Goal: Task Accomplishment & Management: Complete application form

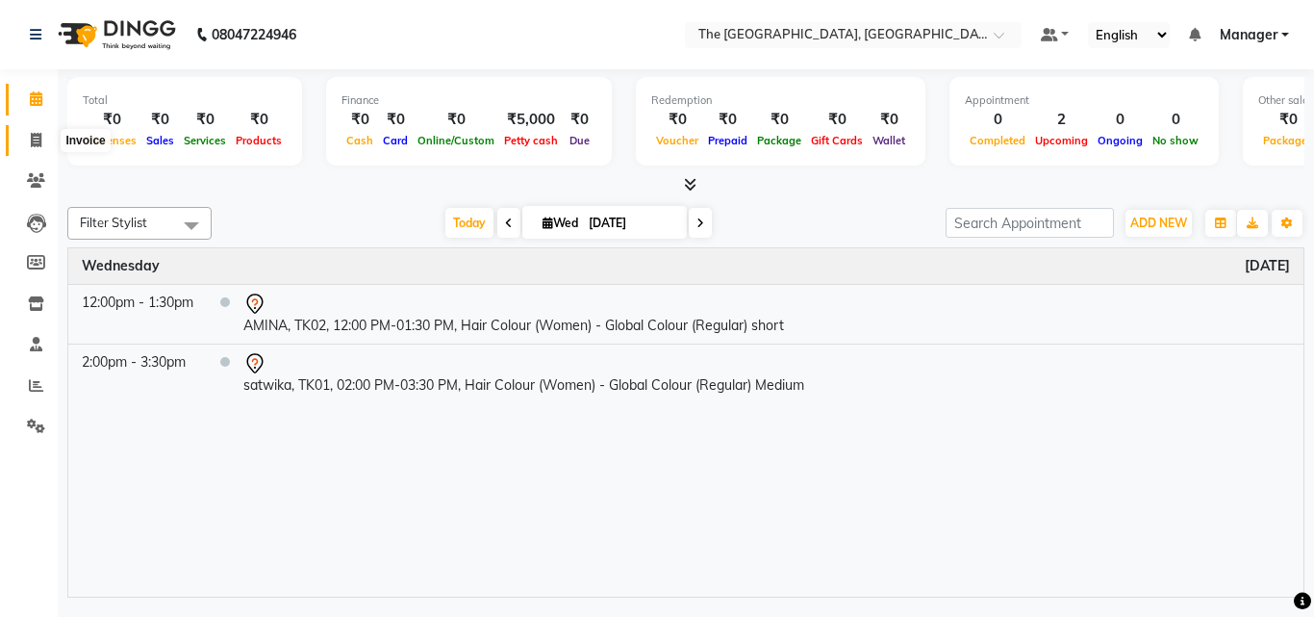
click at [36, 131] on span at bounding box center [36, 141] width 34 height 22
select select "service"
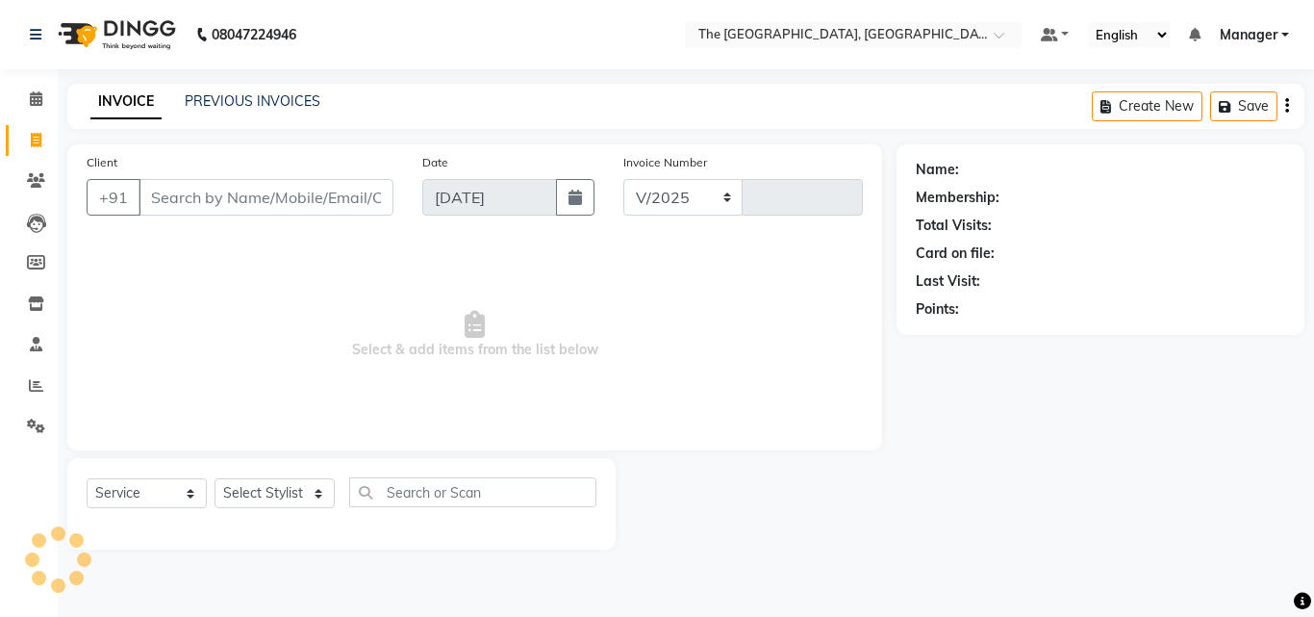
select select "7501"
type input "0479"
click at [294, 499] on select "Select Stylist FATHIMUNNISA Manager Nadeem samreen SUMIT SUNNY" at bounding box center [275, 493] width 120 height 30
select select "66681"
click at [215, 478] on select "Select Stylist FATHIMUNNISA Manager Nadeem samreen SUMIT SUNNY" at bounding box center [275, 493] width 120 height 30
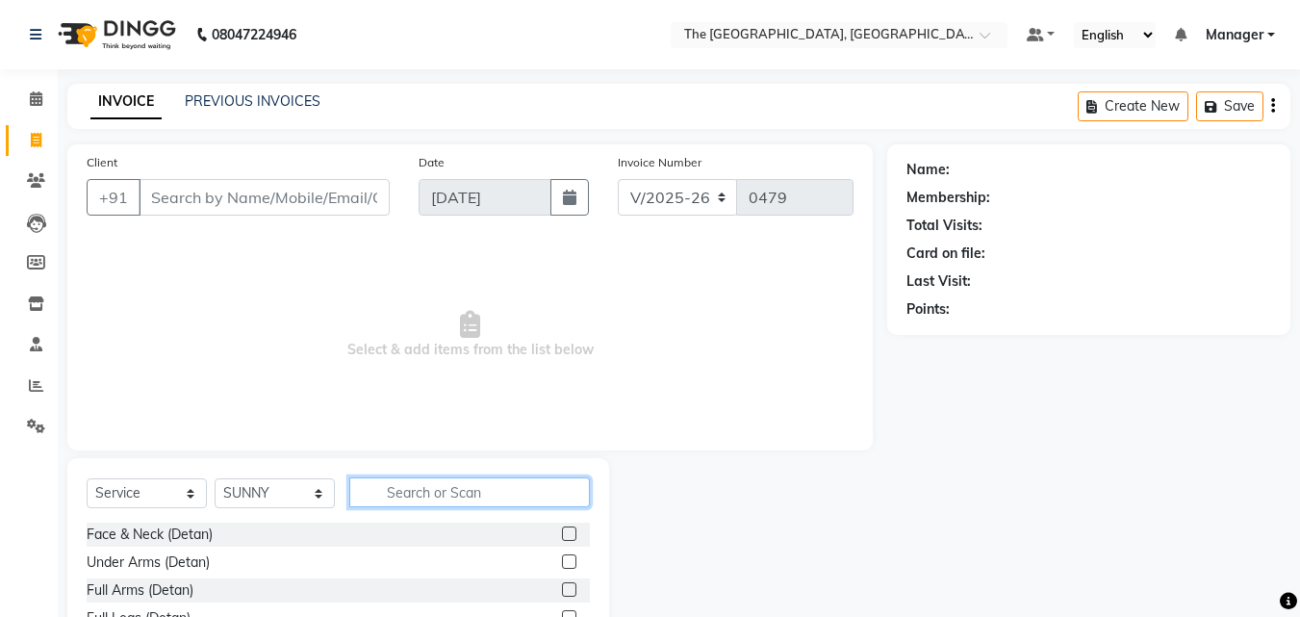
click at [421, 492] on input "text" at bounding box center [469, 492] width 240 height 30
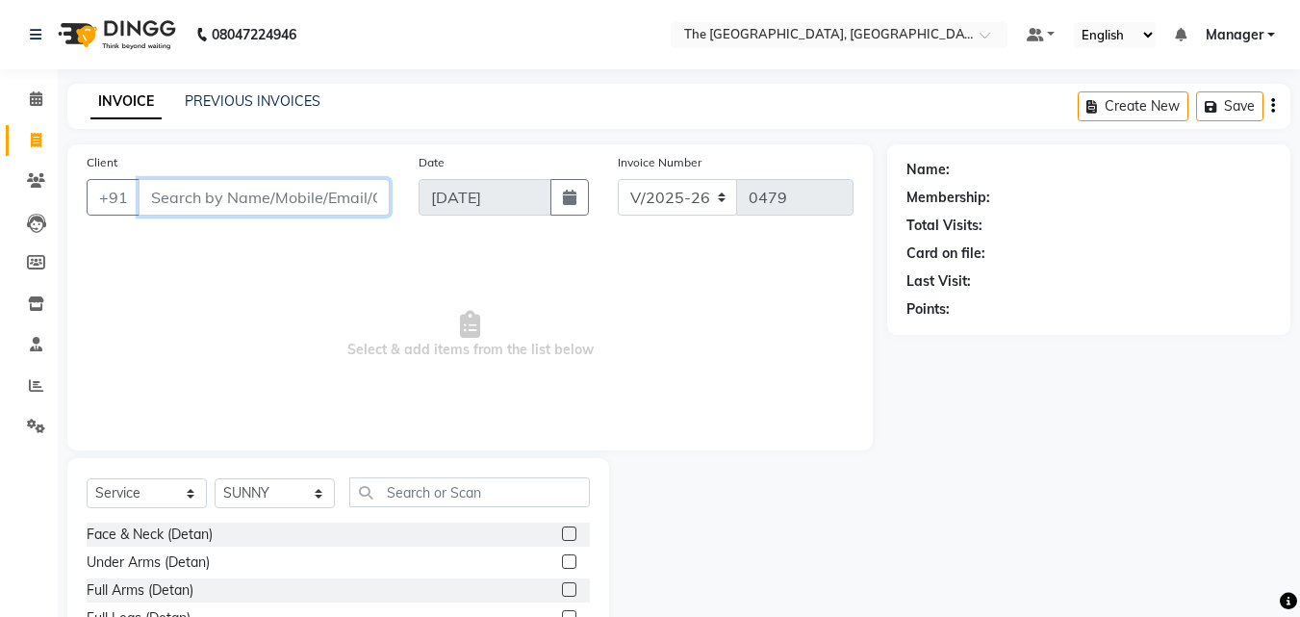
click at [236, 198] on input "Client" at bounding box center [264, 197] width 251 height 37
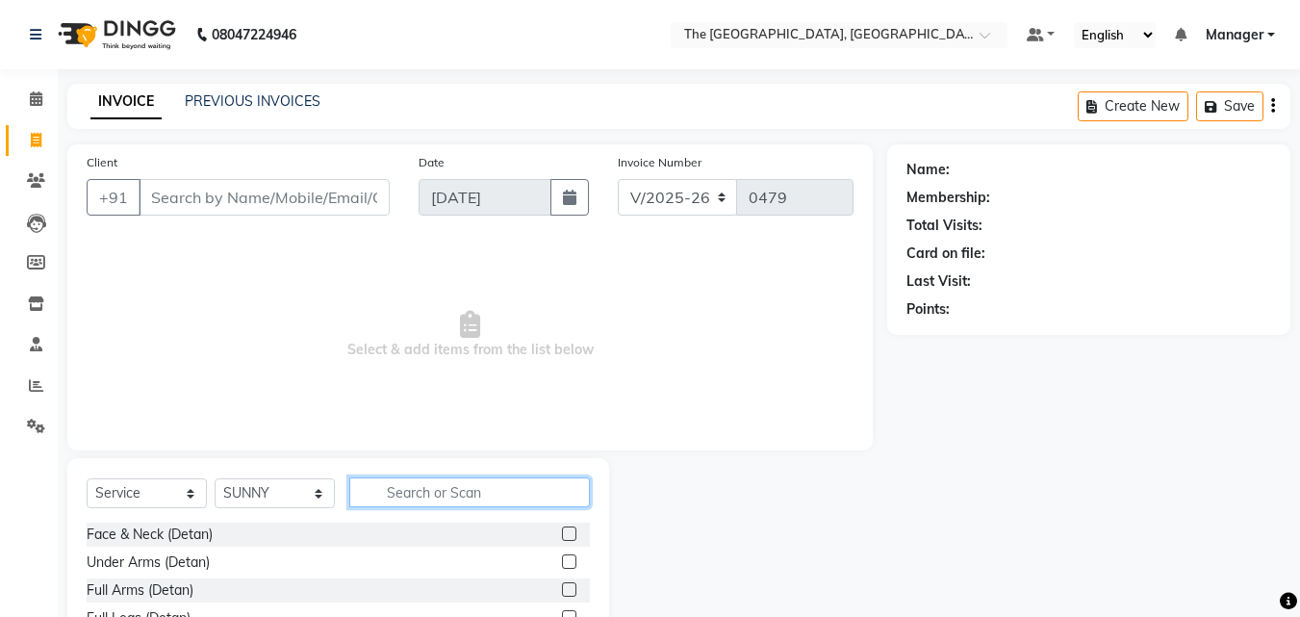
click at [383, 500] on input "text" at bounding box center [469, 492] width 240 height 30
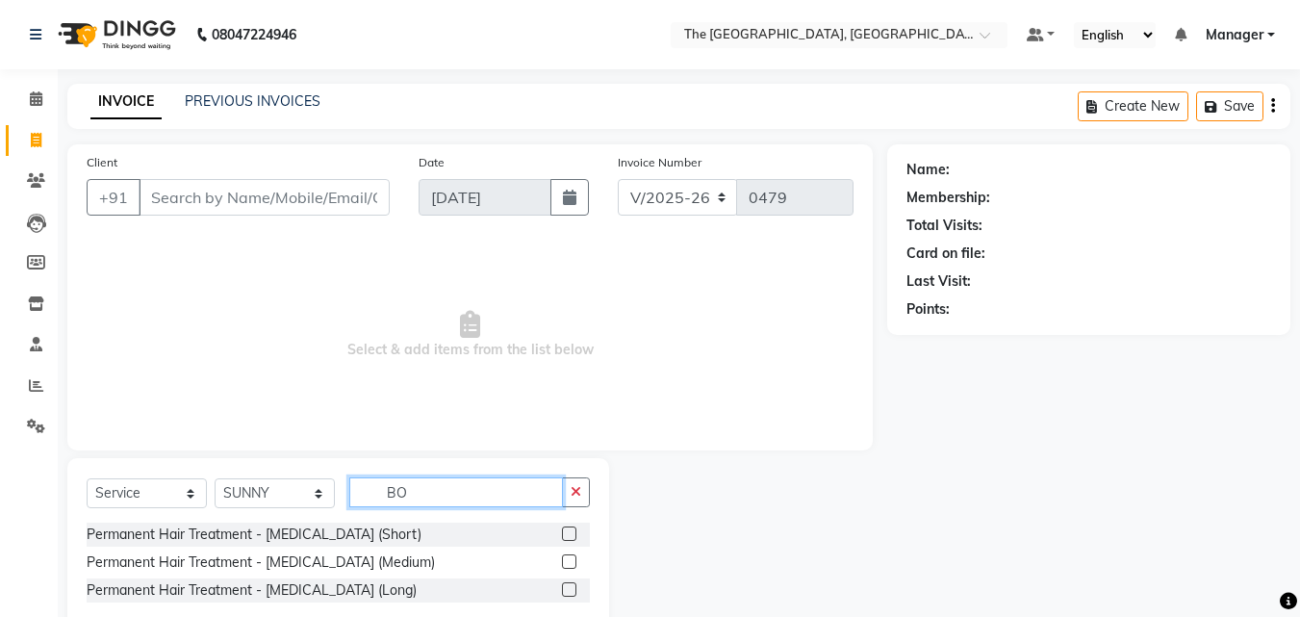
type input "B"
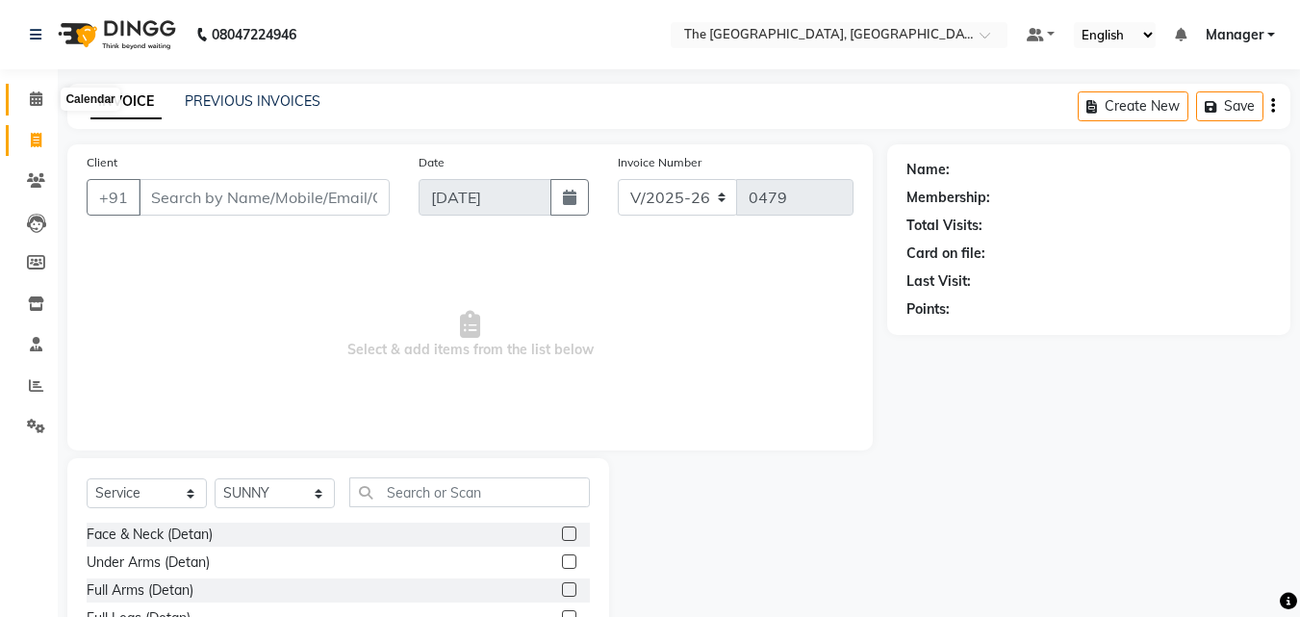
click at [36, 105] on icon at bounding box center [36, 98] width 13 height 14
click at [230, 206] on input "Client" at bounding box center [264, 197] width 251 height 37
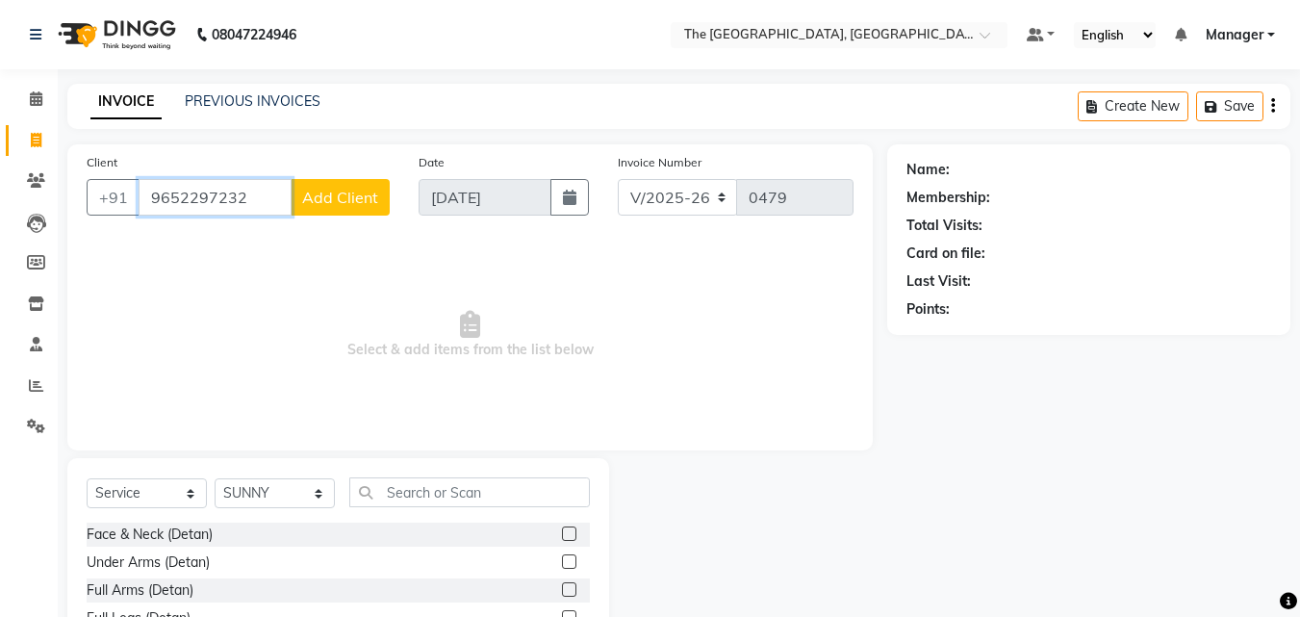
type input "9652297232"
click at [308, 204] on span "Add Client" at bounding box center [340, 197] width 76 height 19
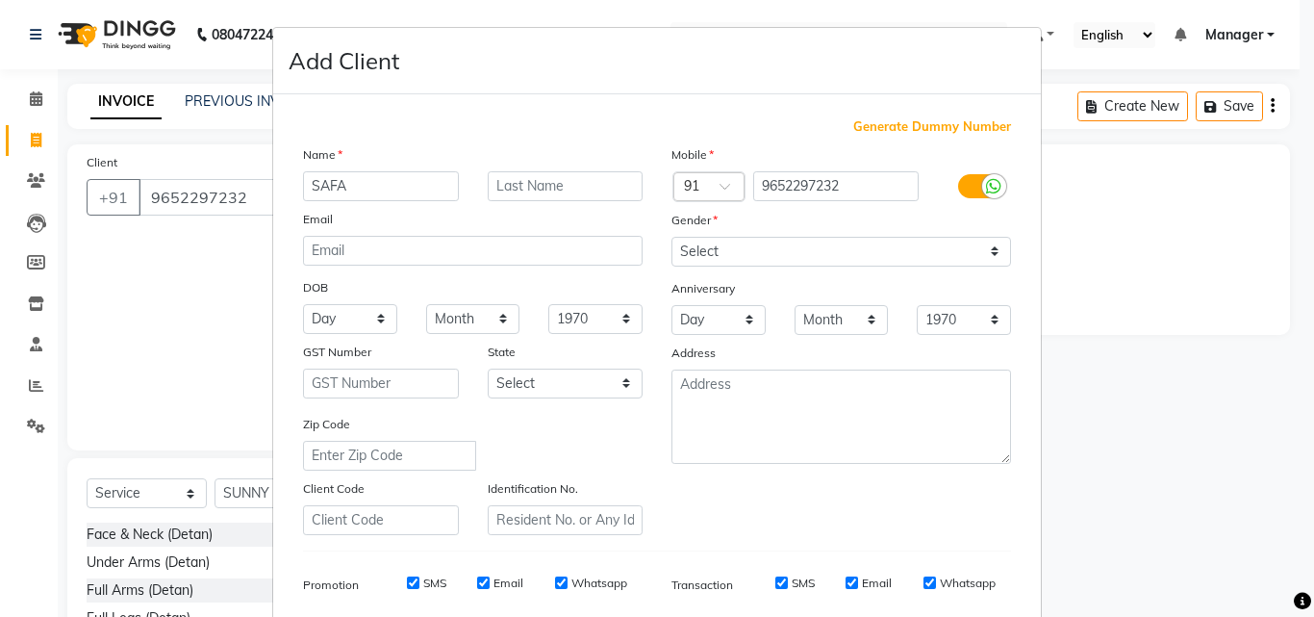
type input "SAFA"
click at [822, 240] on select "Select [DEMOGRAPHIC_DATA] [DEMOGRAPHIC_DATA] Other Prefer Not To Say" at bounding box center [841, 252] width 340 height 30
select select "[DEMOGRAPHIC_DATA]"
click at [671, 237] on select "Select [DEMOGRAPHIC_DATA] [DEMOGRAPHIC_DATA] Other Prefer Not To Say" at bounding box center [841, 252] width 340 height 30
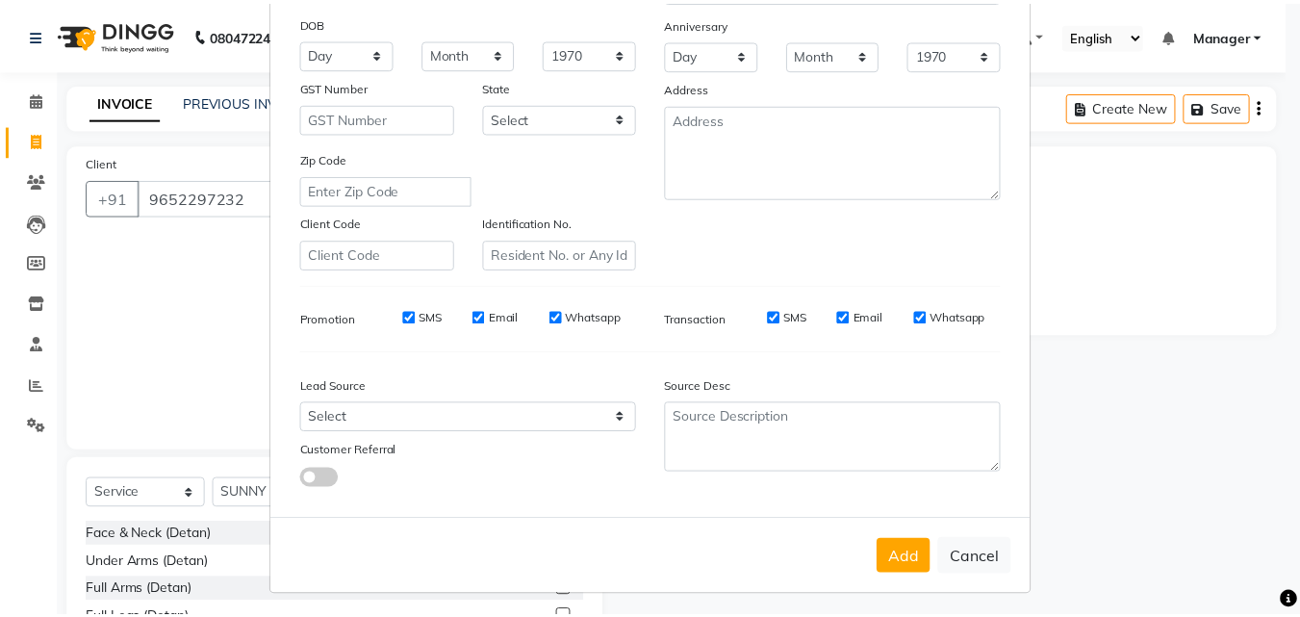
scroll to position [271, 0]
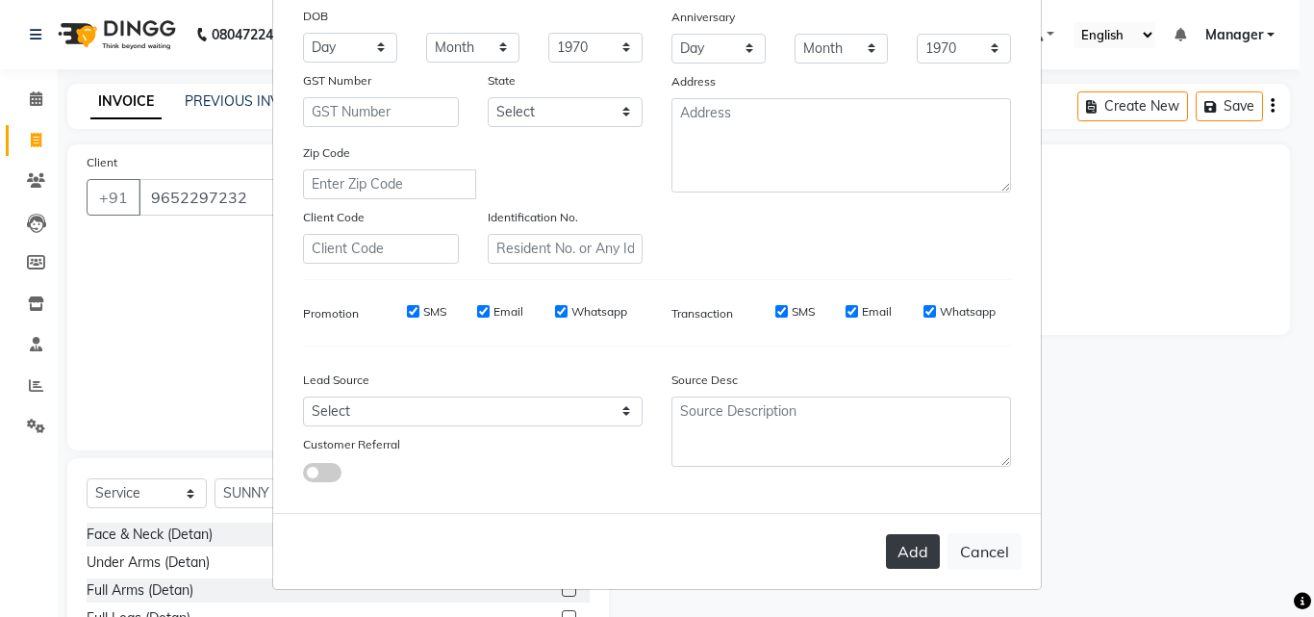
click at [886, 559] on button "Add" at bounding box center [913, 551] width 54 height 35
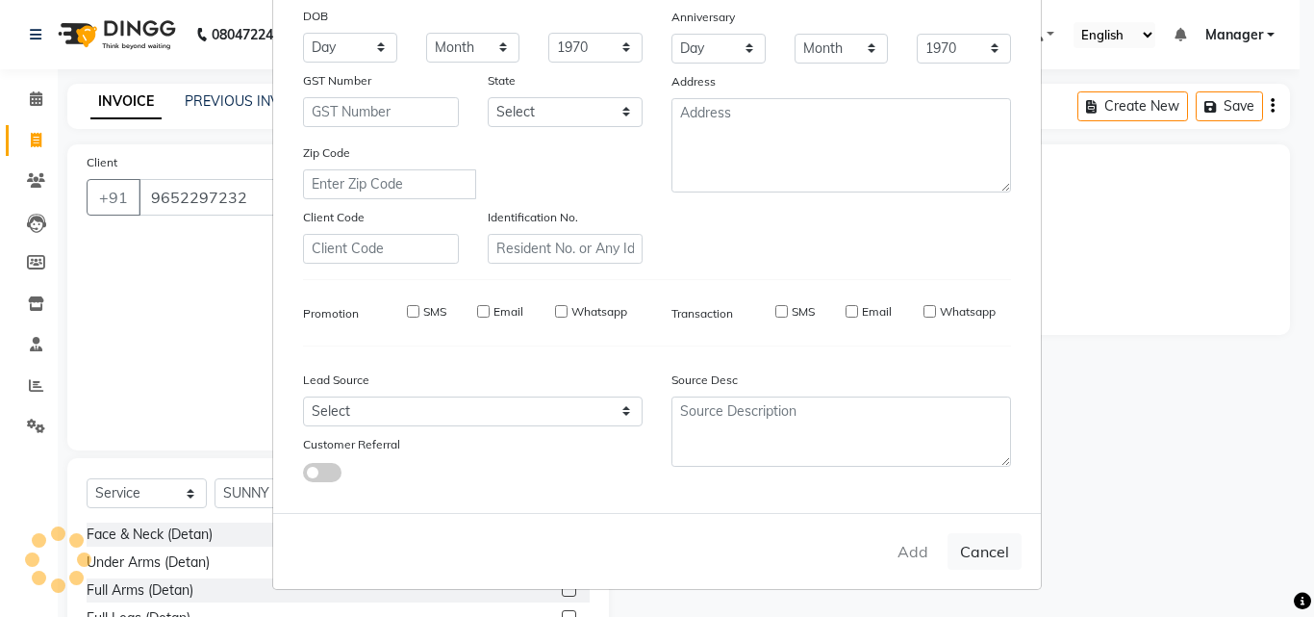
select select
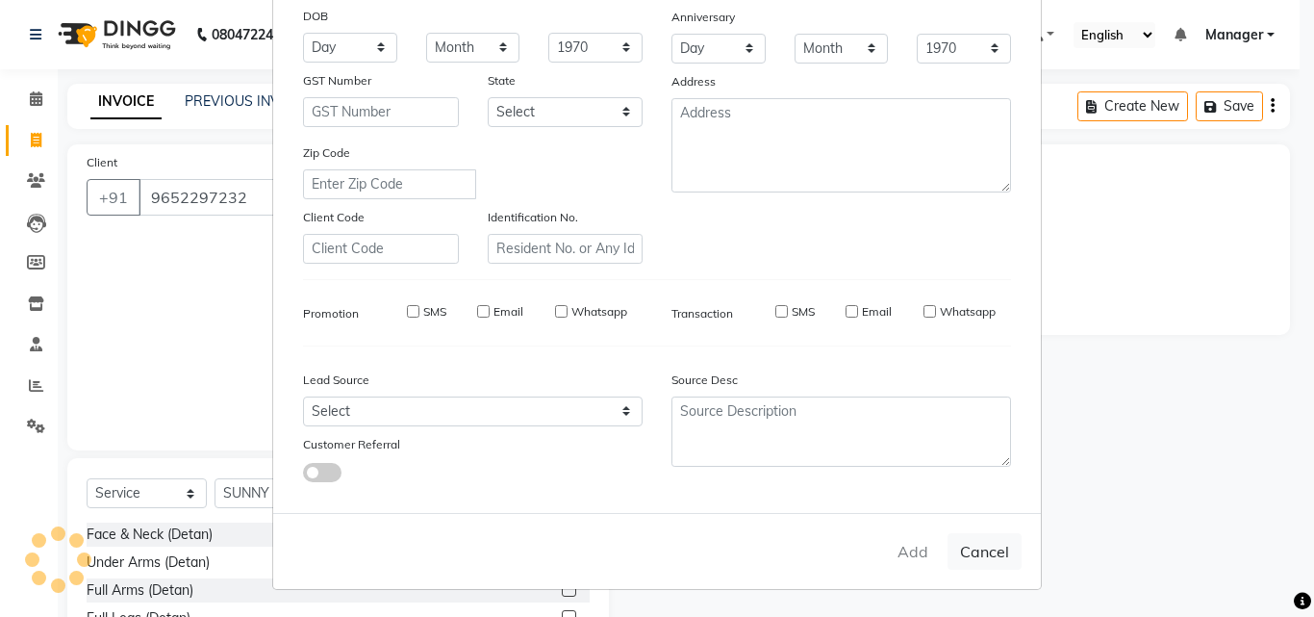
select select
checkbox input "false"
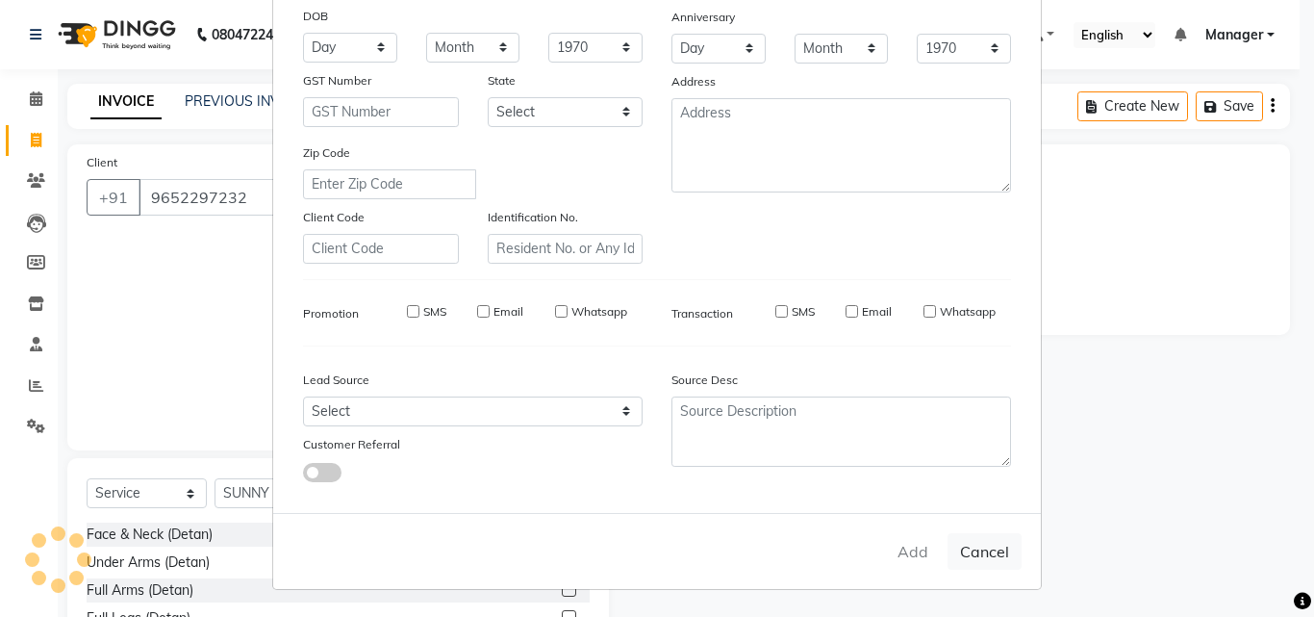
checkbox input "false"
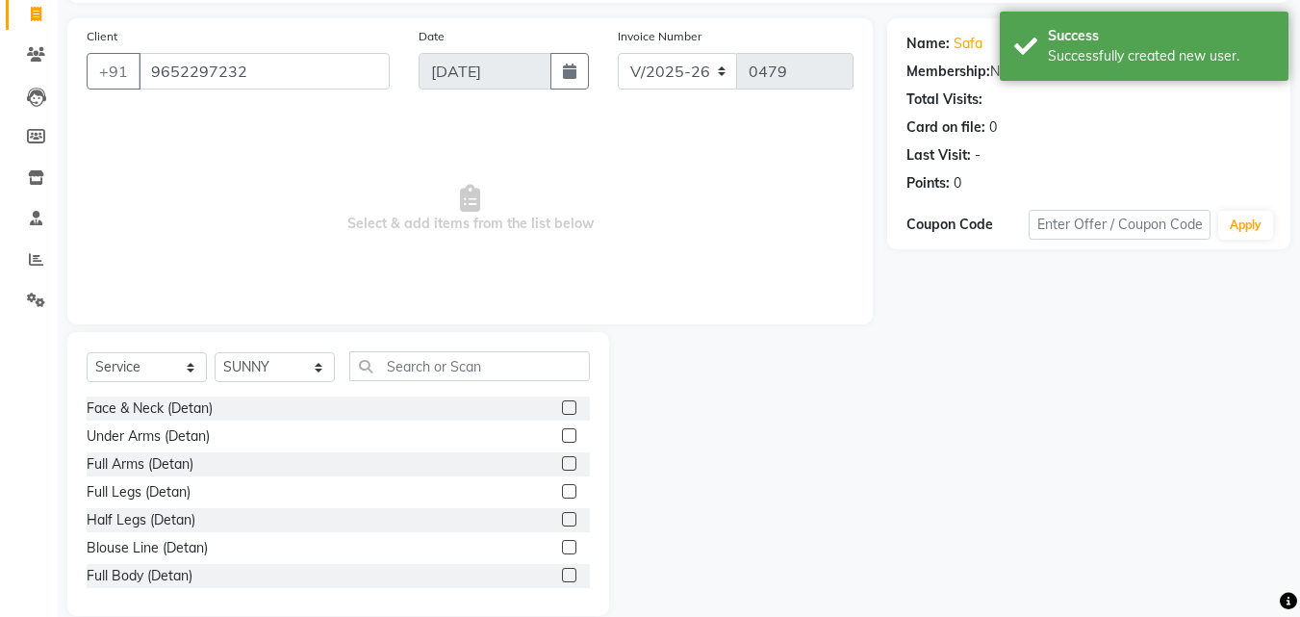
scroll to position [143, 0]
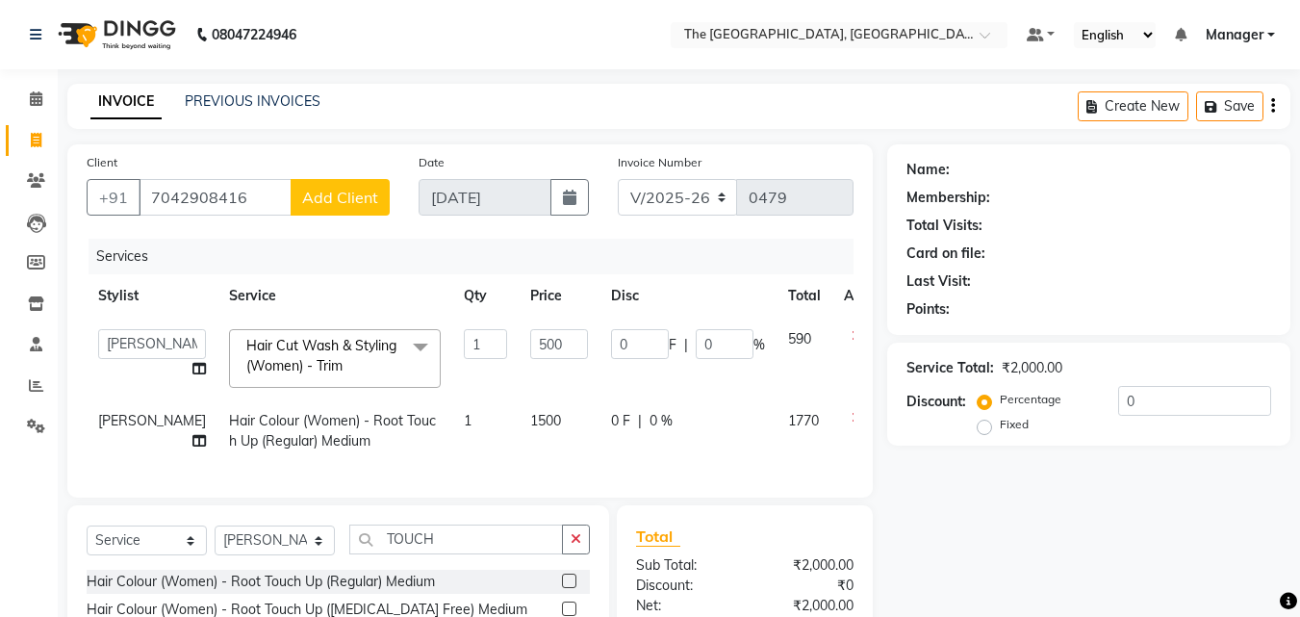
select select "7501"
select select "90343"
select select "service"
select select "90343"
click at [530, 339] on input "500" at bounding box center [559, 344] width 58 height 30
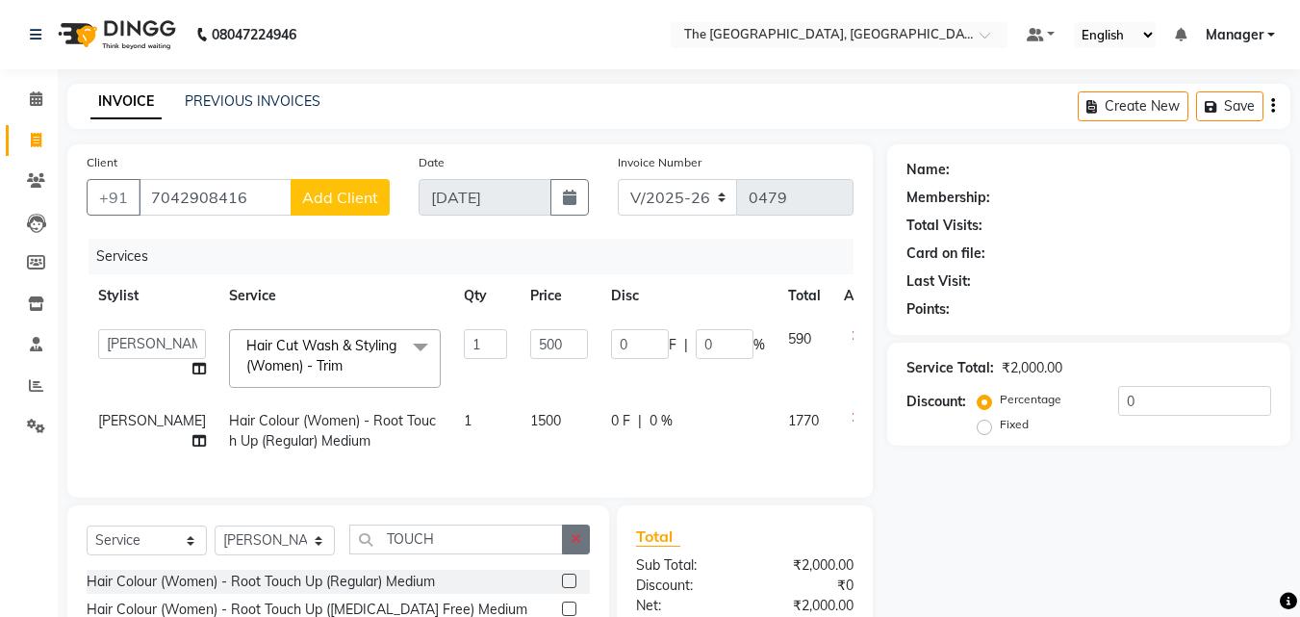
click at [575, 557] on div "Client [PHONE_NUMBER] Add Client Date [DATE] Invoice Number V/2025 V/[PHONE_NUM…" at bounding box center [470, 466] width 834 height 644
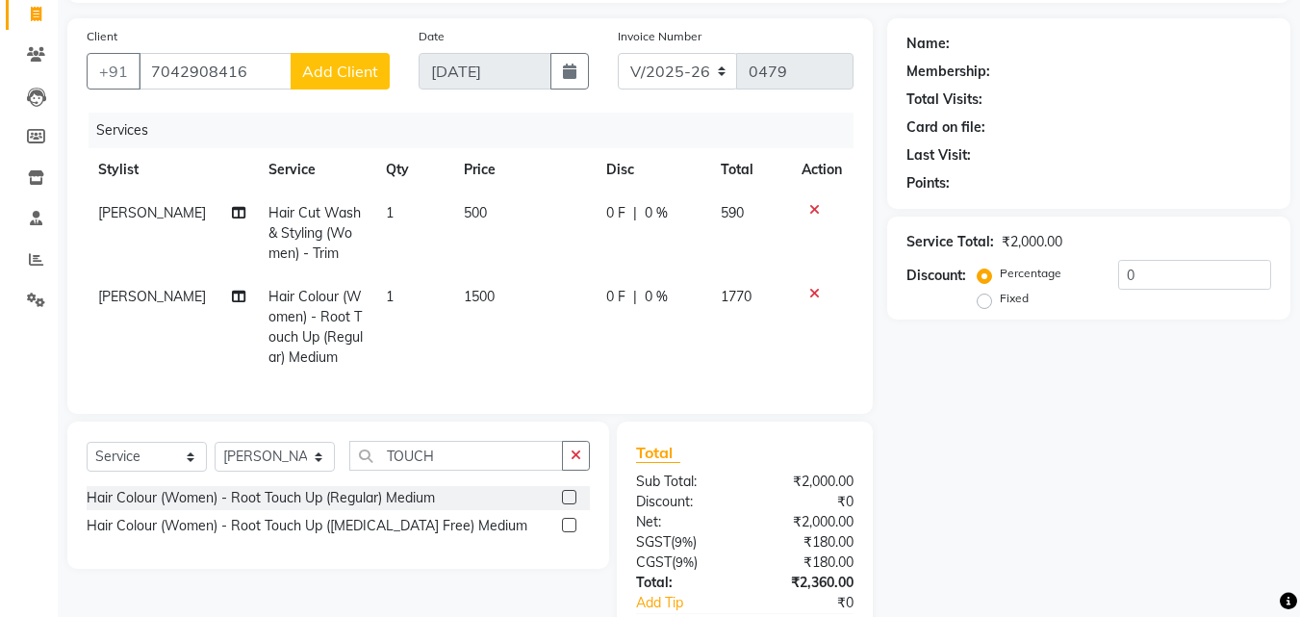
scroll to position [164, 0]
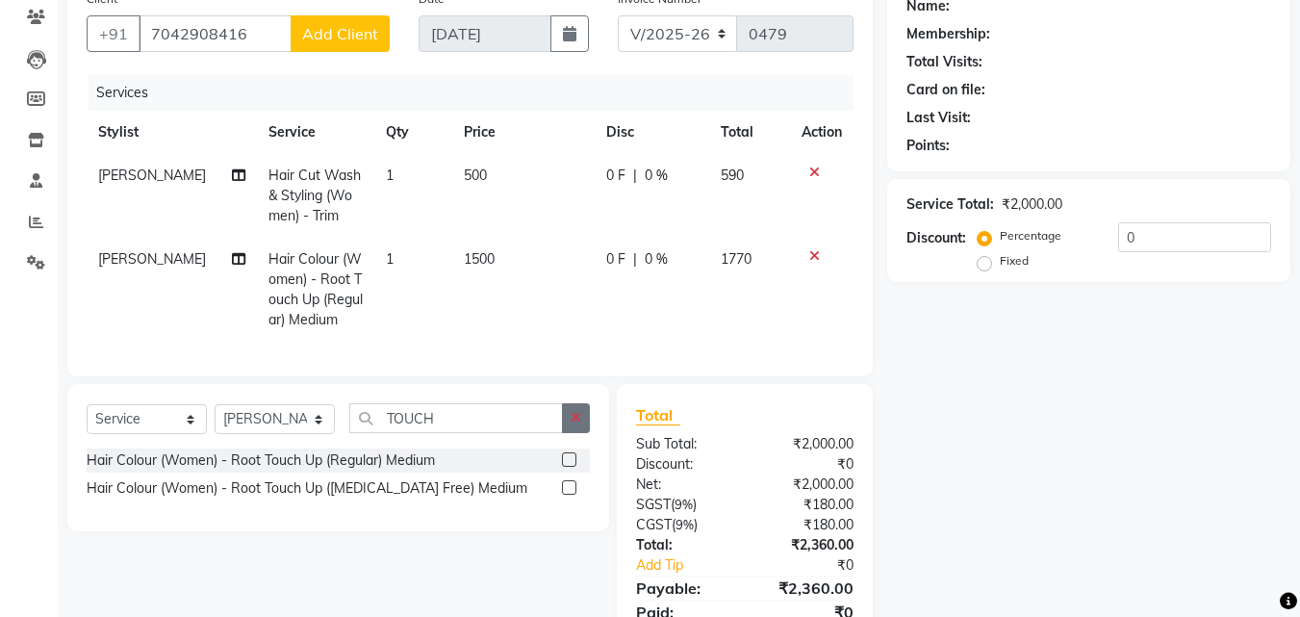
click at [566, 433] on button "button" at bounding box center [576, 418] width 28 height 30
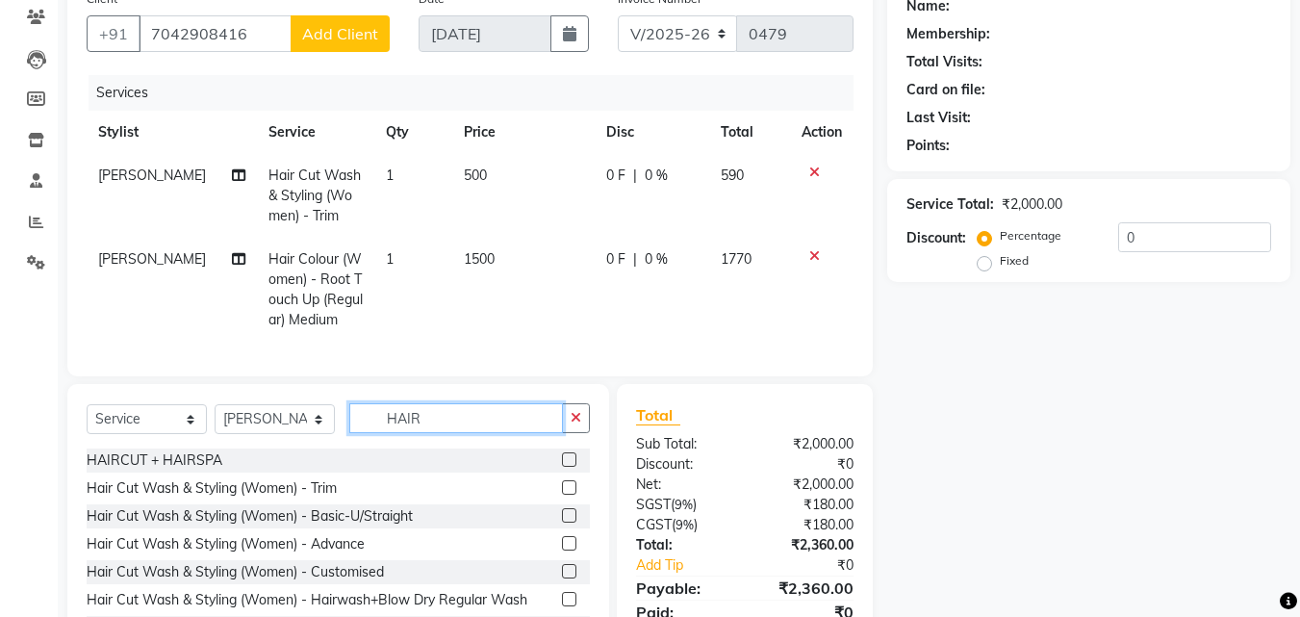
type input "HAIR"
click at [562, 522] on label at bounding box center [569, 515] width 14 height 14
click at [562, 522] on input "checkbox" at bounding box center [568, 516] width 13 height 13
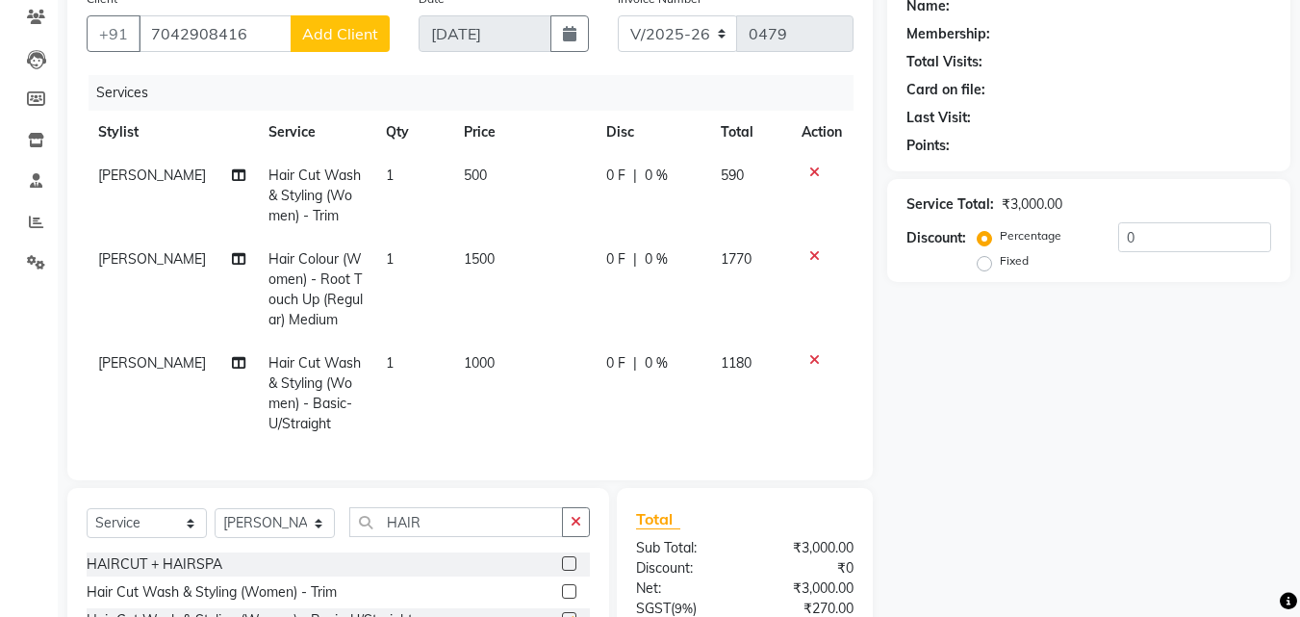
checkbox input "false"
click at [811, 172] on icon at bounding box center [814, 171] width 11 height 13
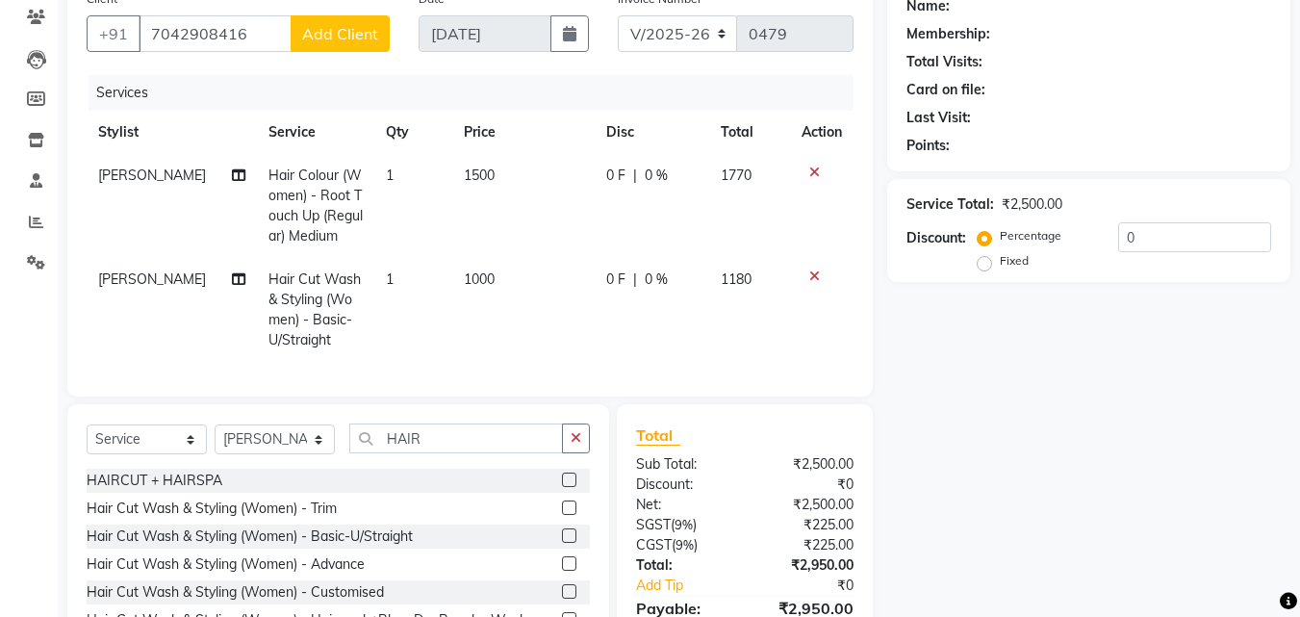
click at [482, 178] on span "1500" at bounding box center [479, 174] width 31 height 17
select select "90343"
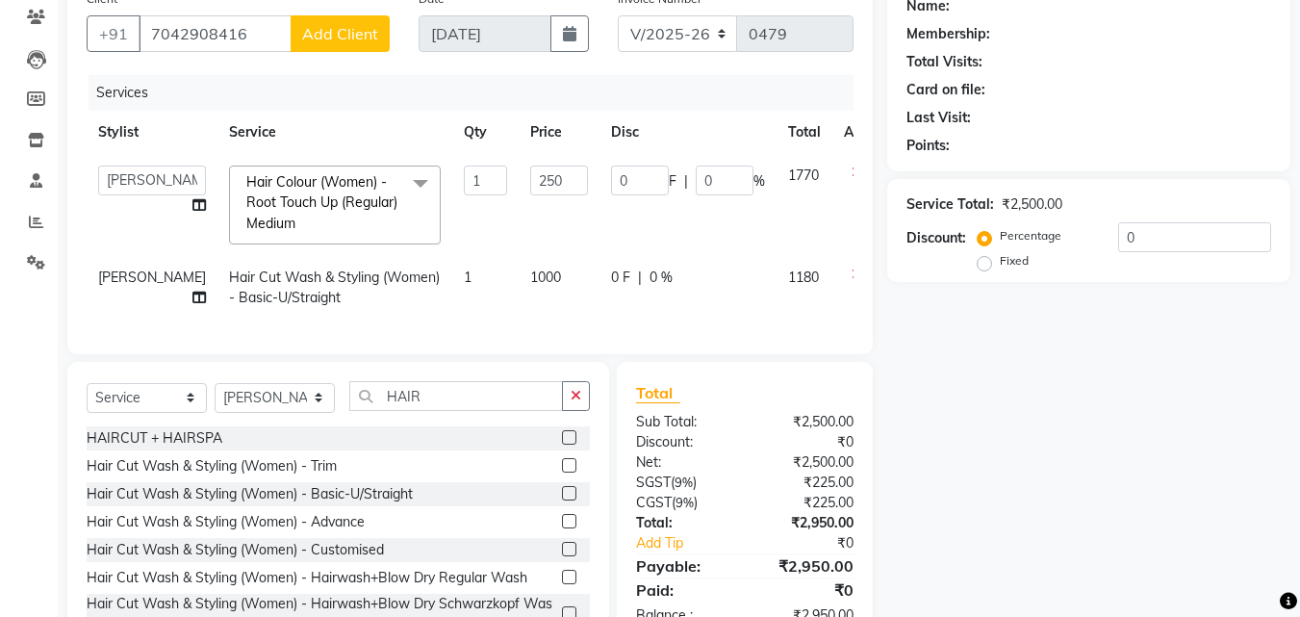
type input "2500"
click at [518, 238] on td "2500" at bounding box center [558, 205] width 81 height 102
select select "90343"
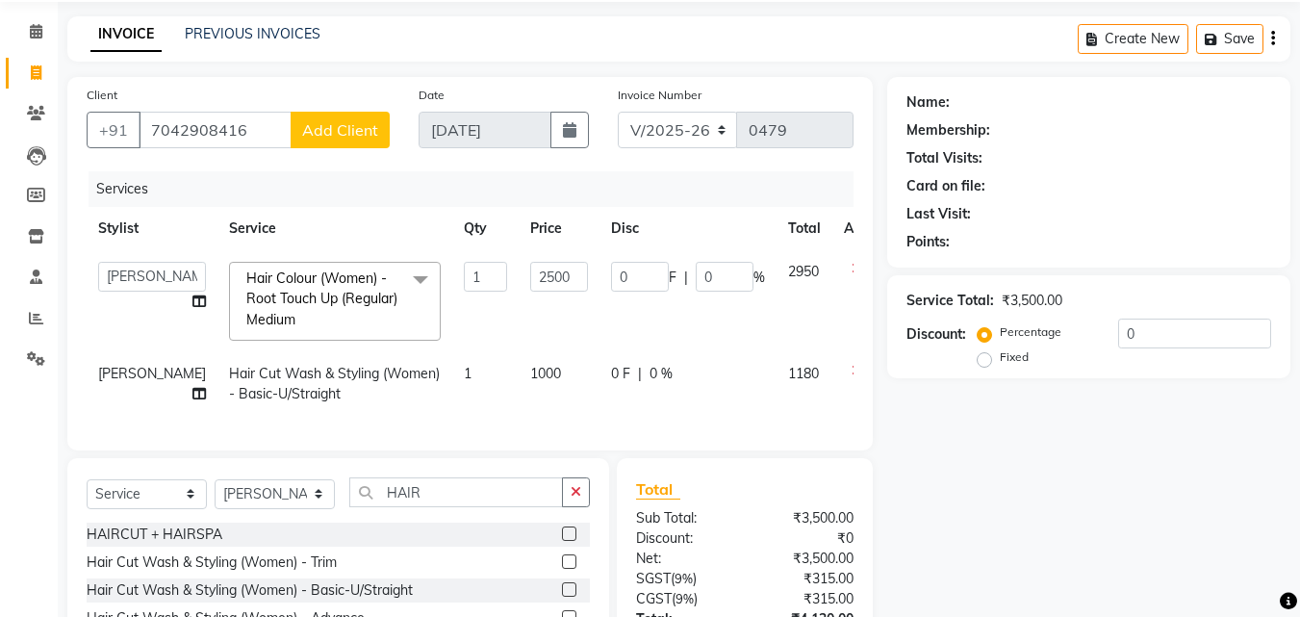
scroll to position [62, 0]
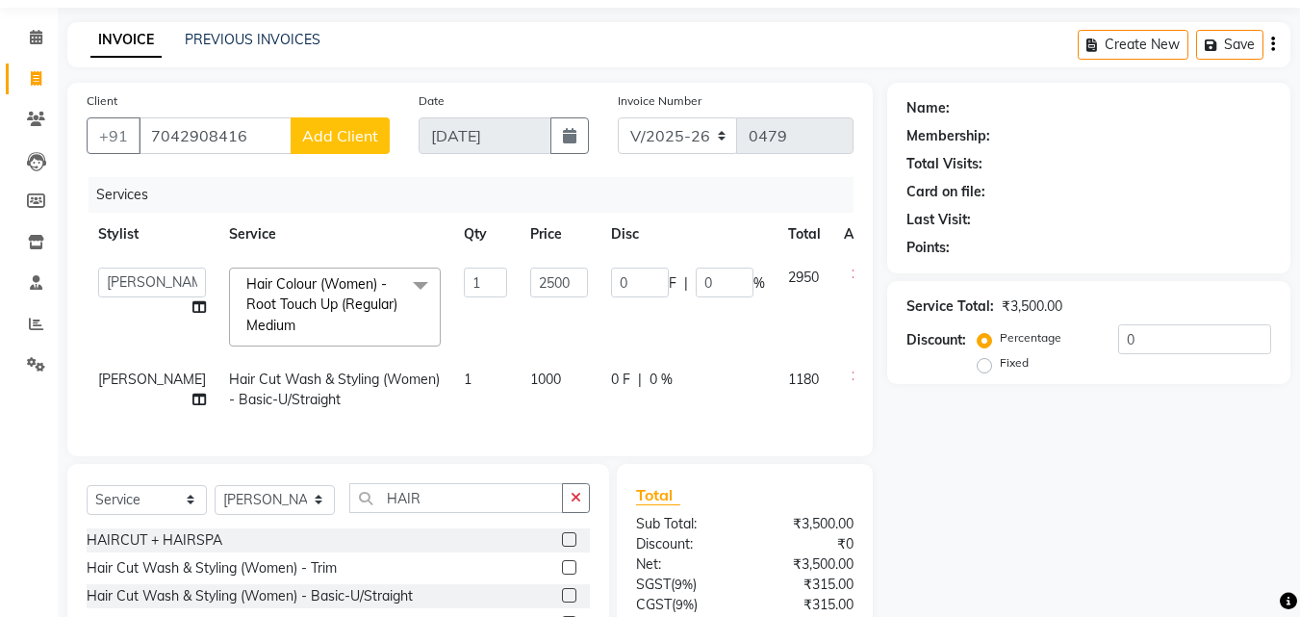
click at [1045, 510] on div "Name: Membership: Total Visits: Card on file: Last Visit: Points: Service Total…" at bounding box center [1095, 415] width 417 height 665
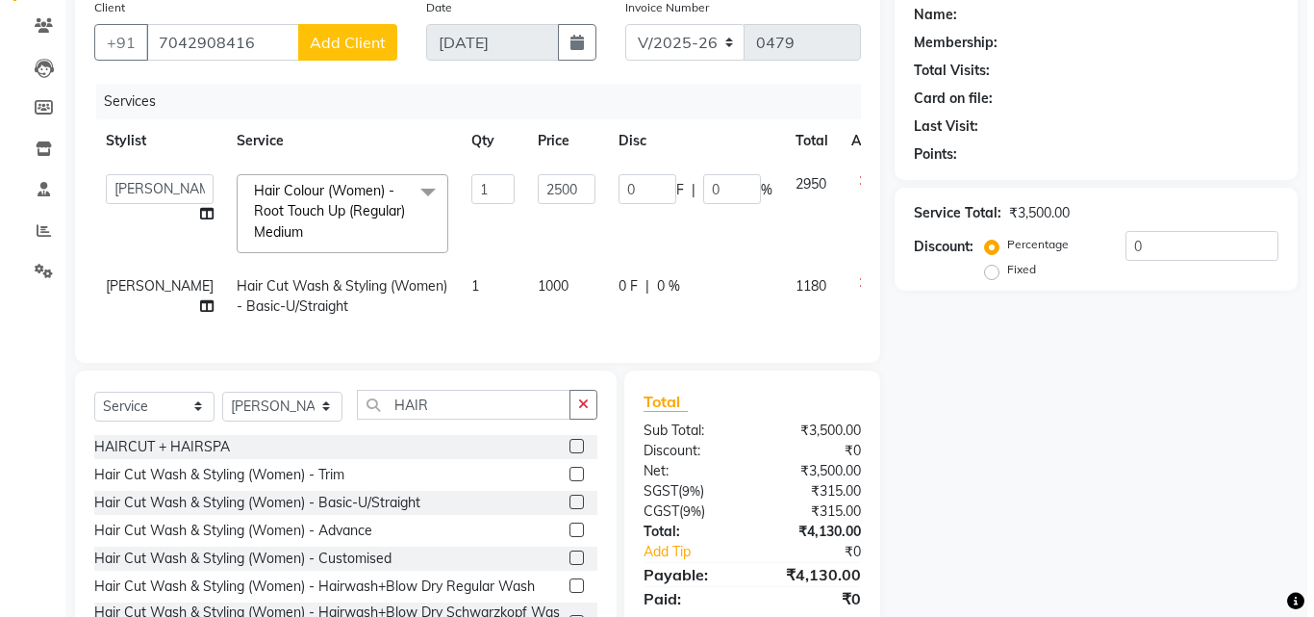
scroll to position [164, 0]
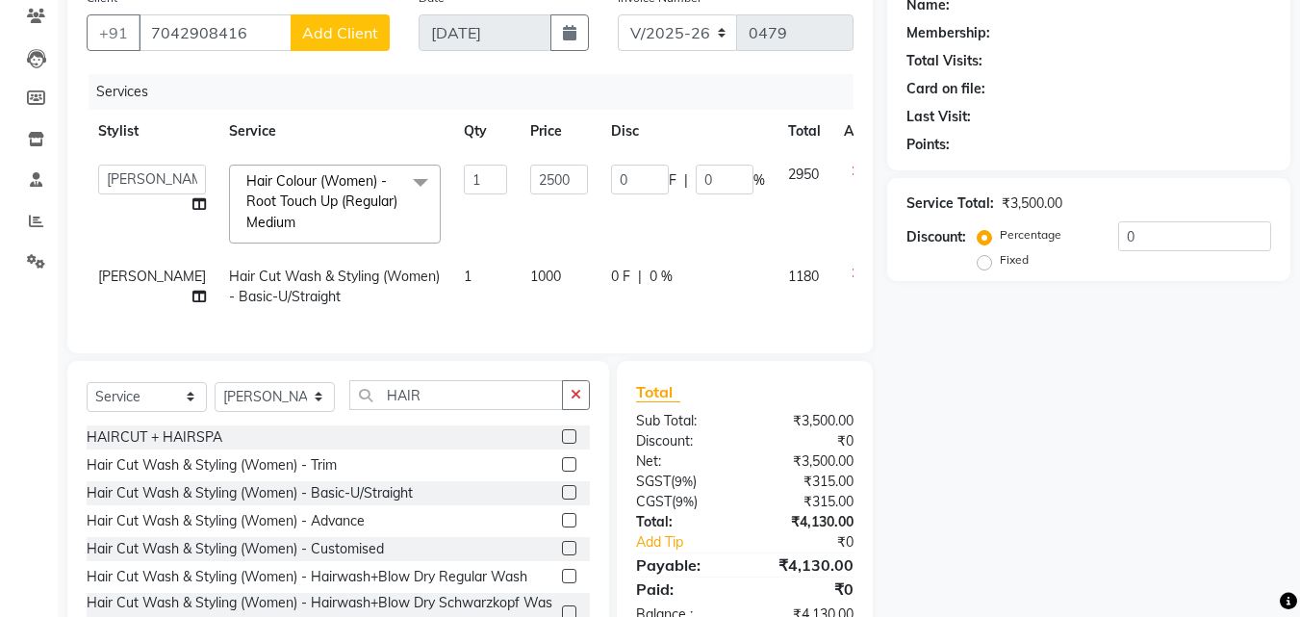
click at [367, 37] on span "Add Client" at bounding box center [340, 32] width 76 height 19
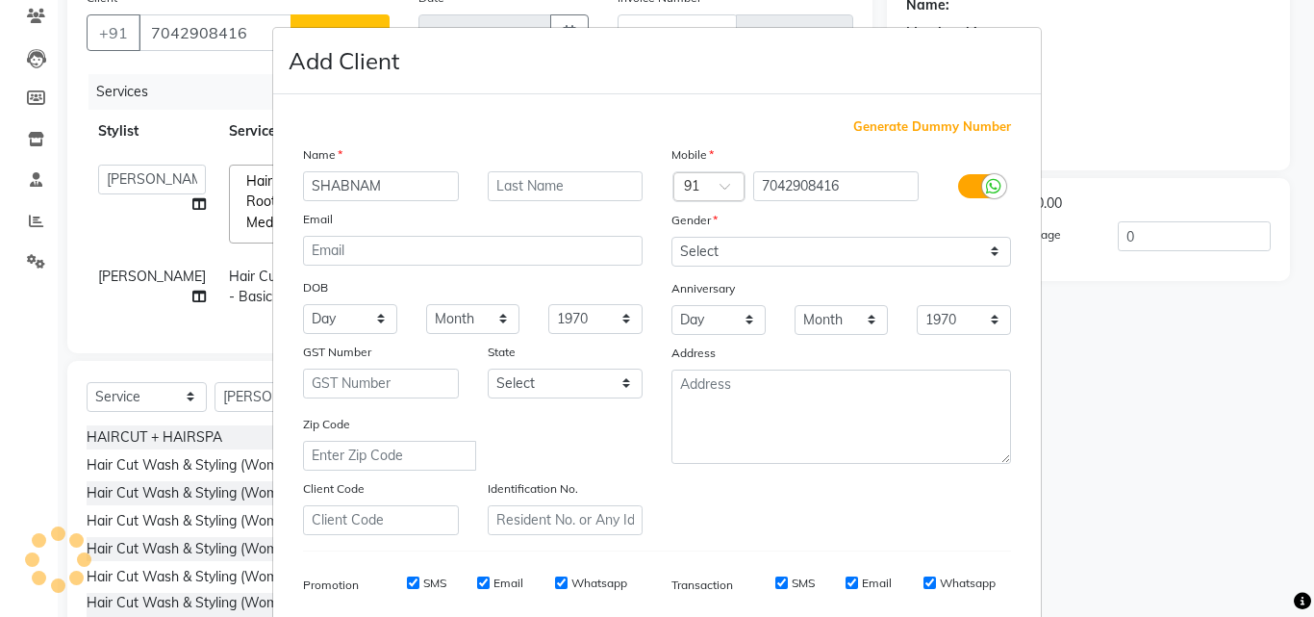
type input "SHABNAM"
click at [760, 241] on select "Select [DEMOGRAPHIC_DATA] [DEMOGRAPHIC_DATA] Other Prefer Not To Say" at bounding box center [841, 252] width 340 height 30
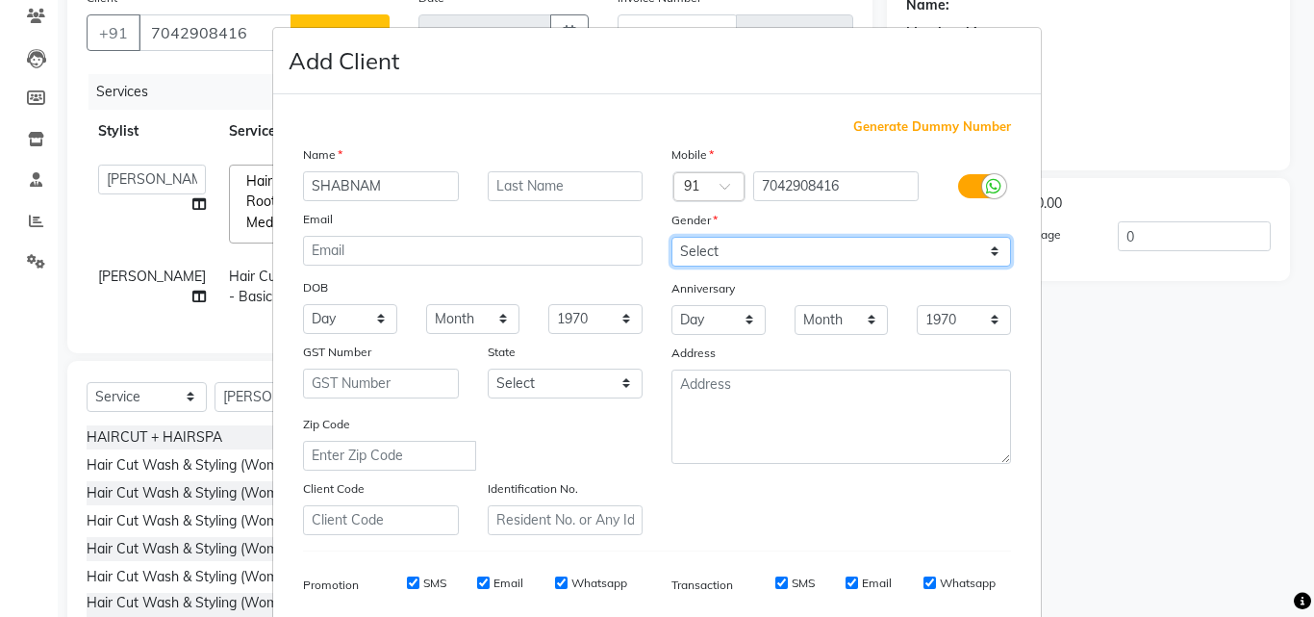
select select "[DEMOGRAPHIC_DATA]"
click at [671, 237] on select "Select [DEMOGRAPHIC_DATA] [DEMOGRAPHIC_DATA] Other Prefer Not To Say" at bounding box center [841, 252] width 340 height 30
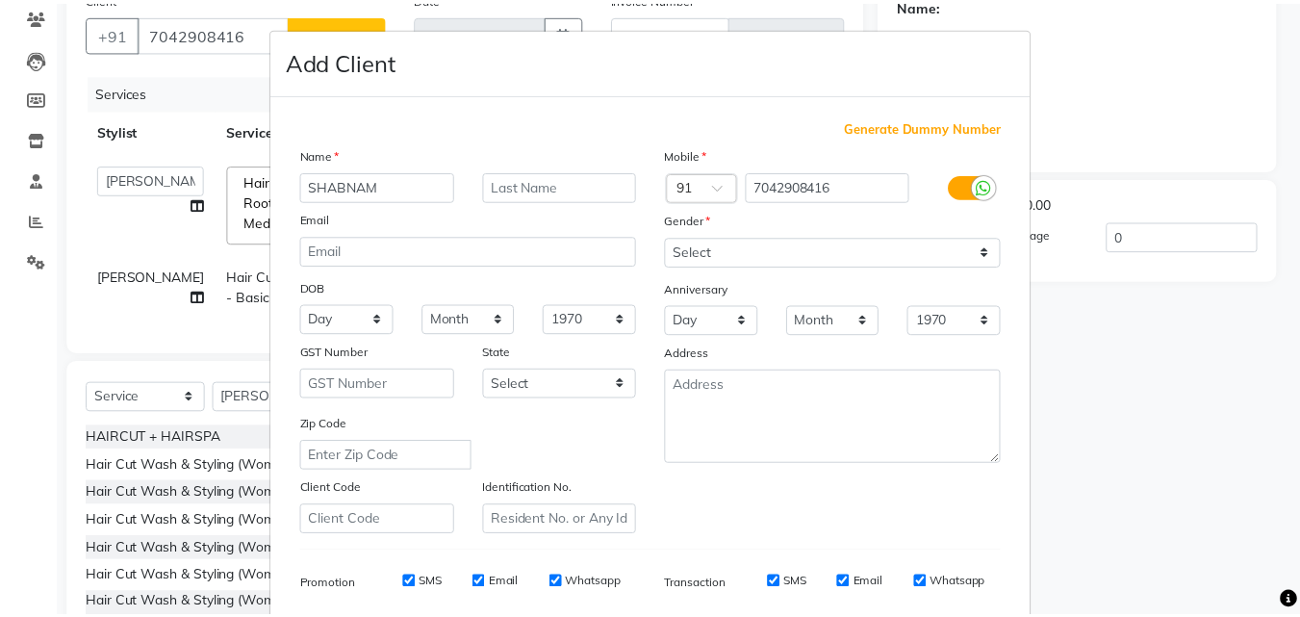
scroll to position [271, 0]
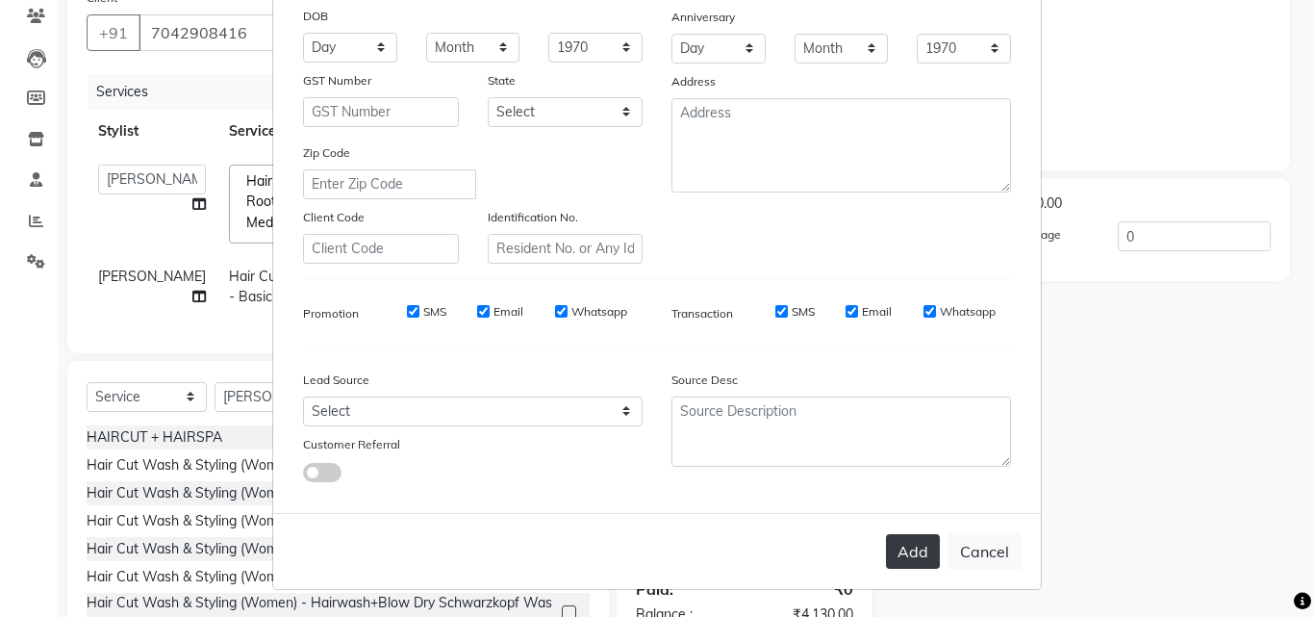
click at [907, 560] on button "Add" at bounding box center [913, 551] width 54 height 35
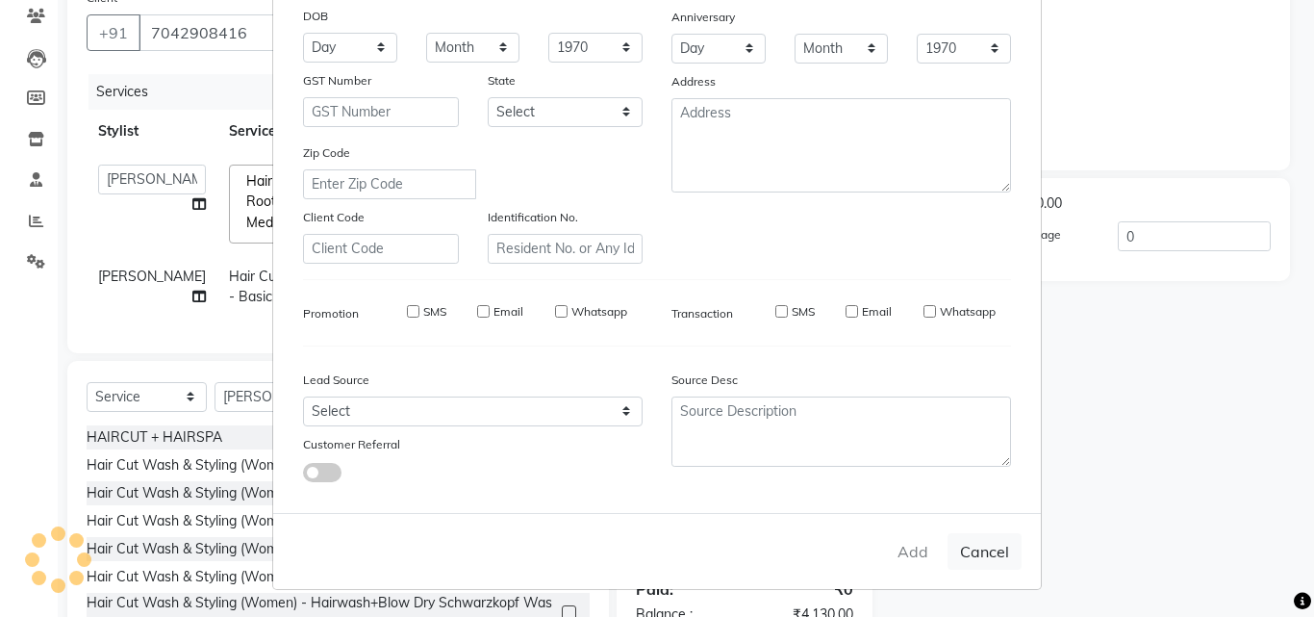
select select
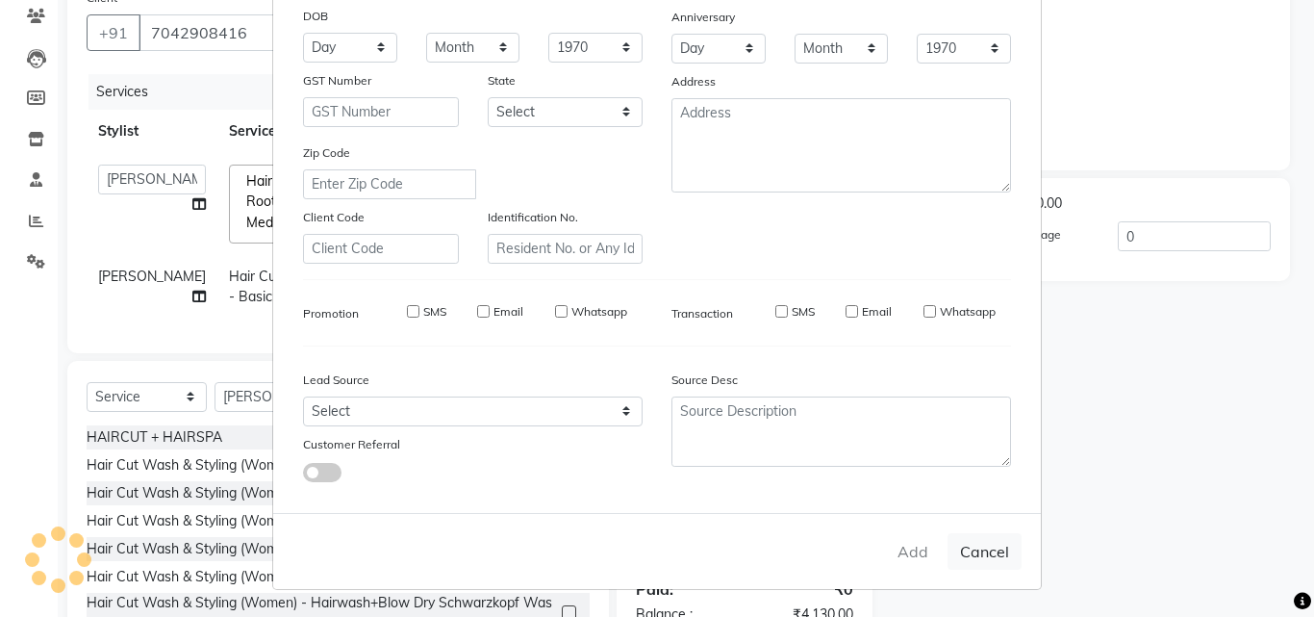
select select
checkbox input "false"
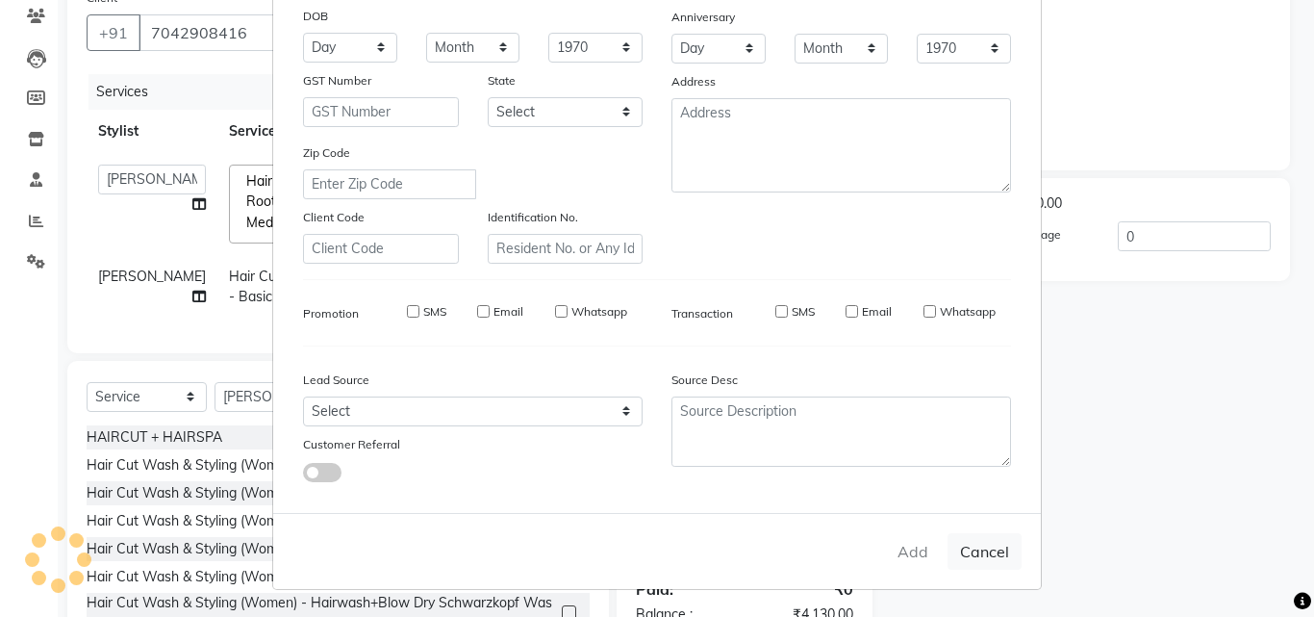
checkbox input "false"
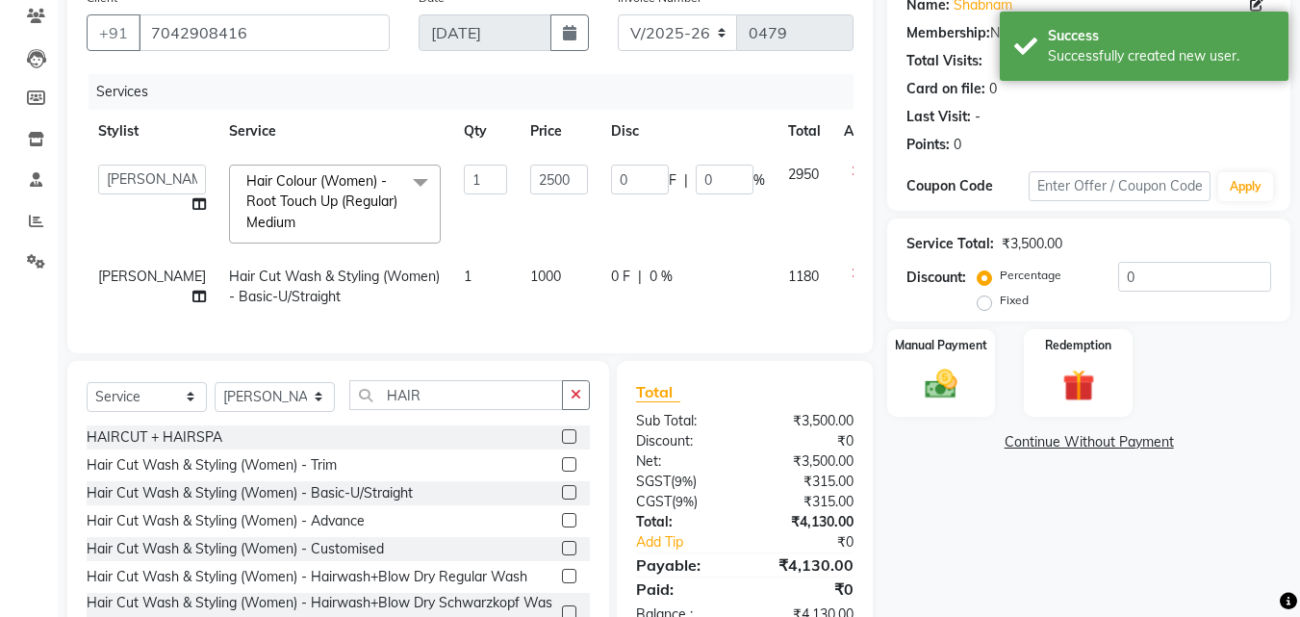
scroll to position [236, 0]
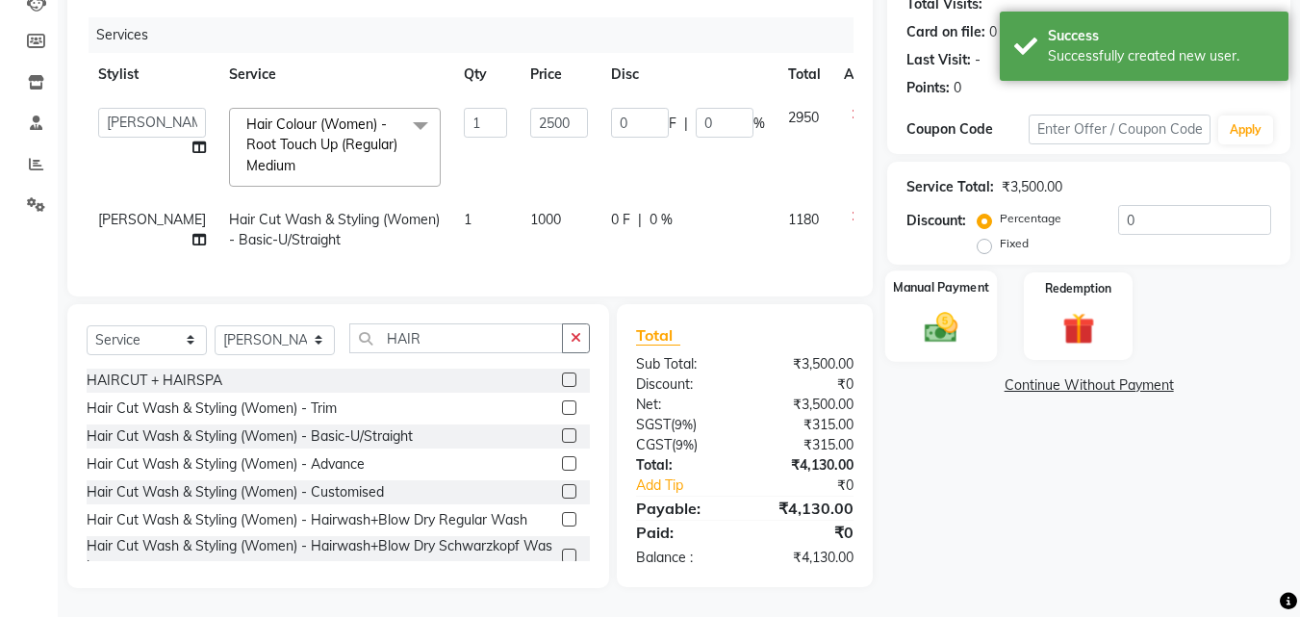
click at [935, 291] on div "Manual Payment" at bounding box center [941, 315] width 113 height 91
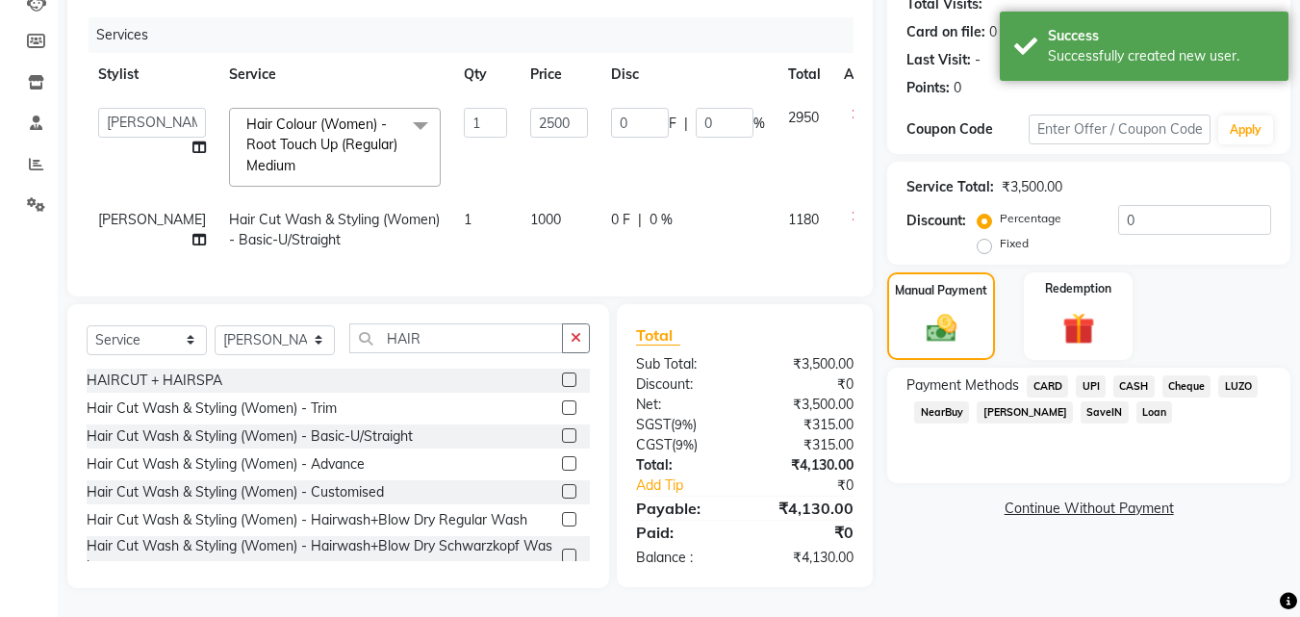
click at [1098, 375] on span "UPI" at bounding box center [1090, 386] width 30 height 22
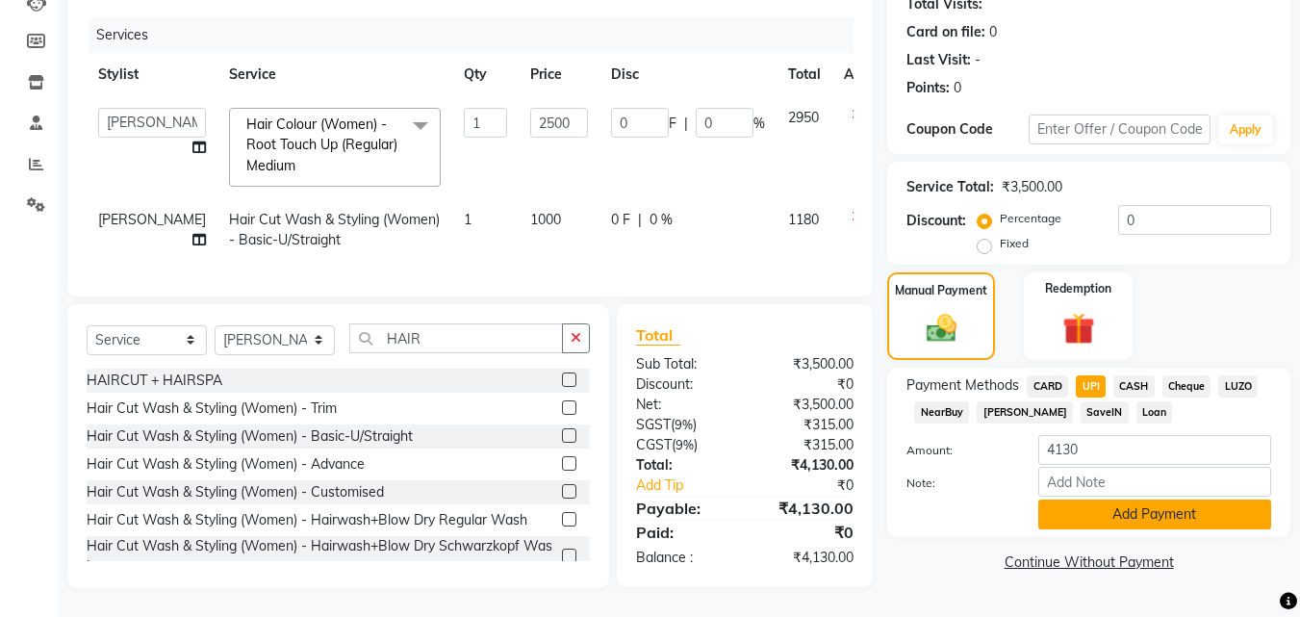
click at [1111, 499] on button "Add Payment" at bounding box center [1154, 514] width 233 height 30
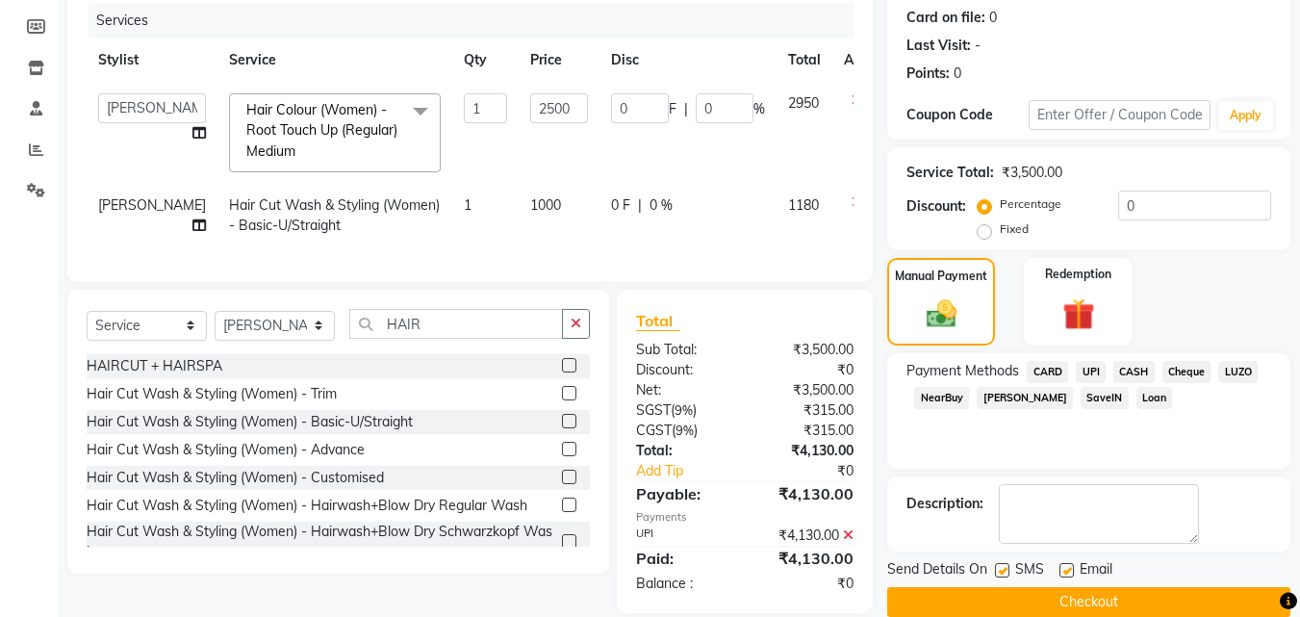
scroll to position [275, 0]
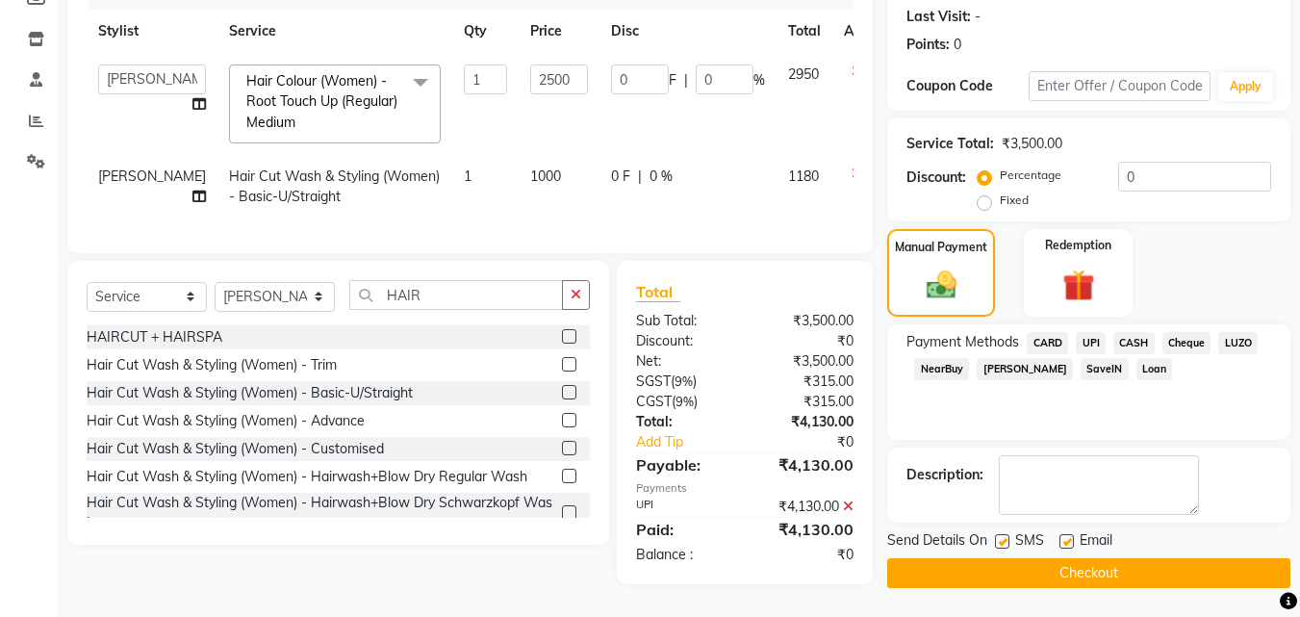
click at [1078, 564] on button "Checkout" at bounding box center [1088, 573] width 403 height 30
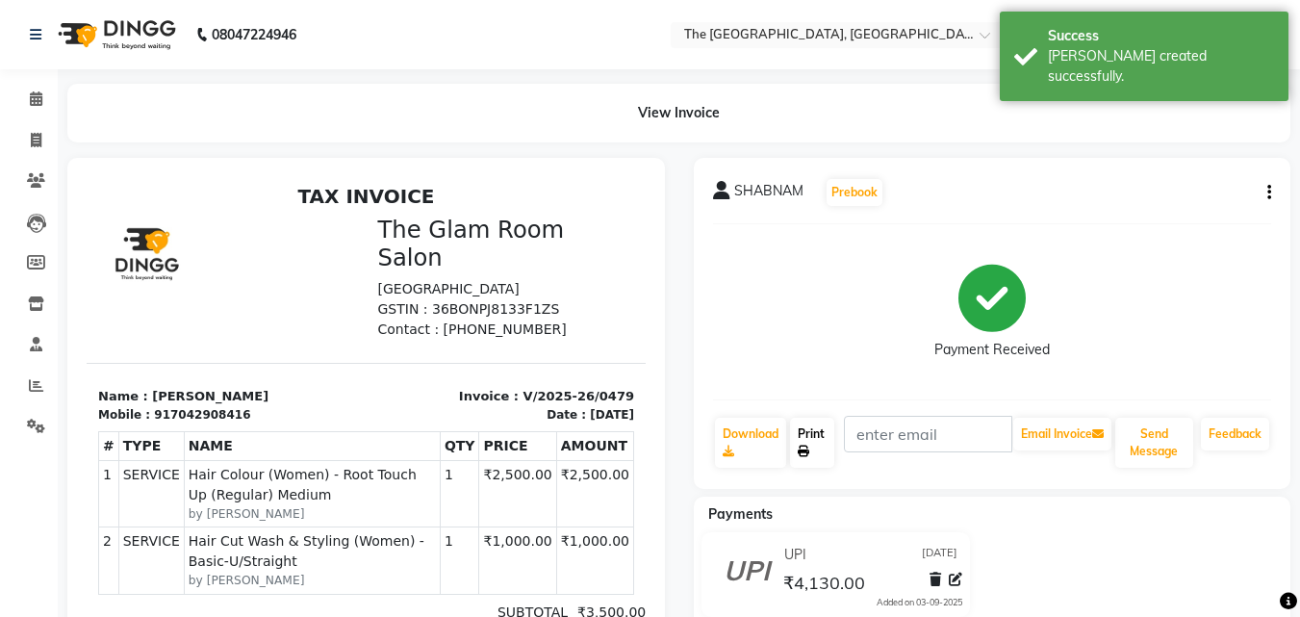
click at [820, 445] on link "Print" at bounding box center [812, 442] width 44 height 50
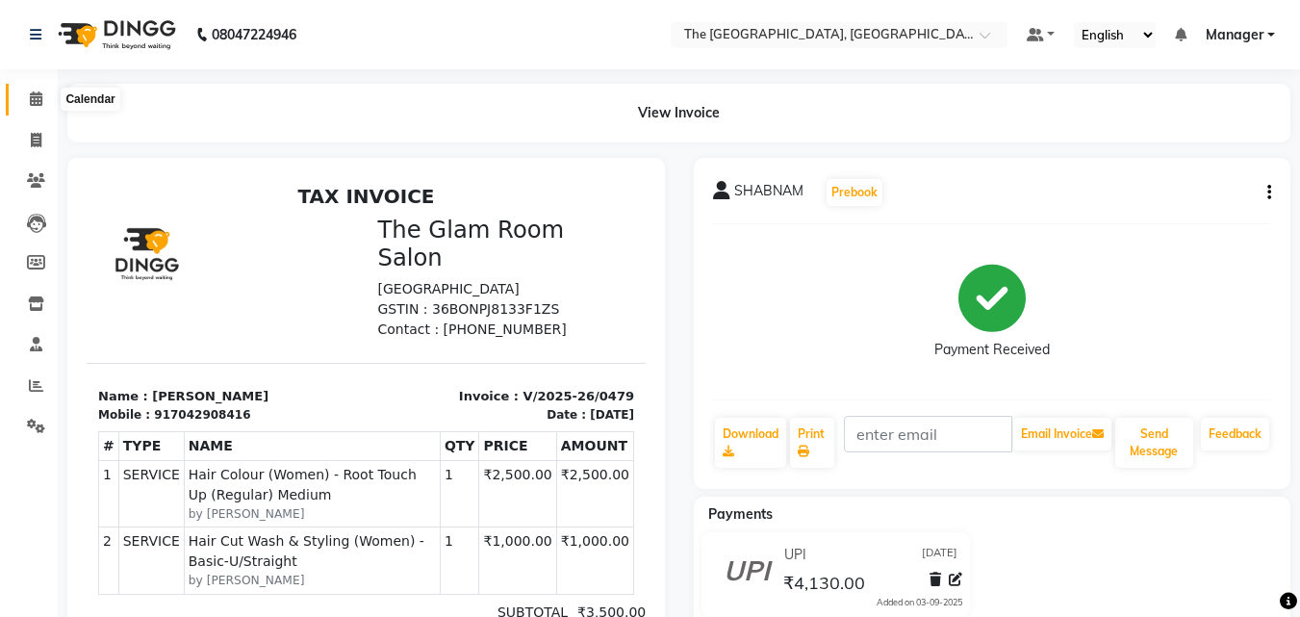
click at [37, 106] on span at bounding box center [36, 99] width 34 height 22
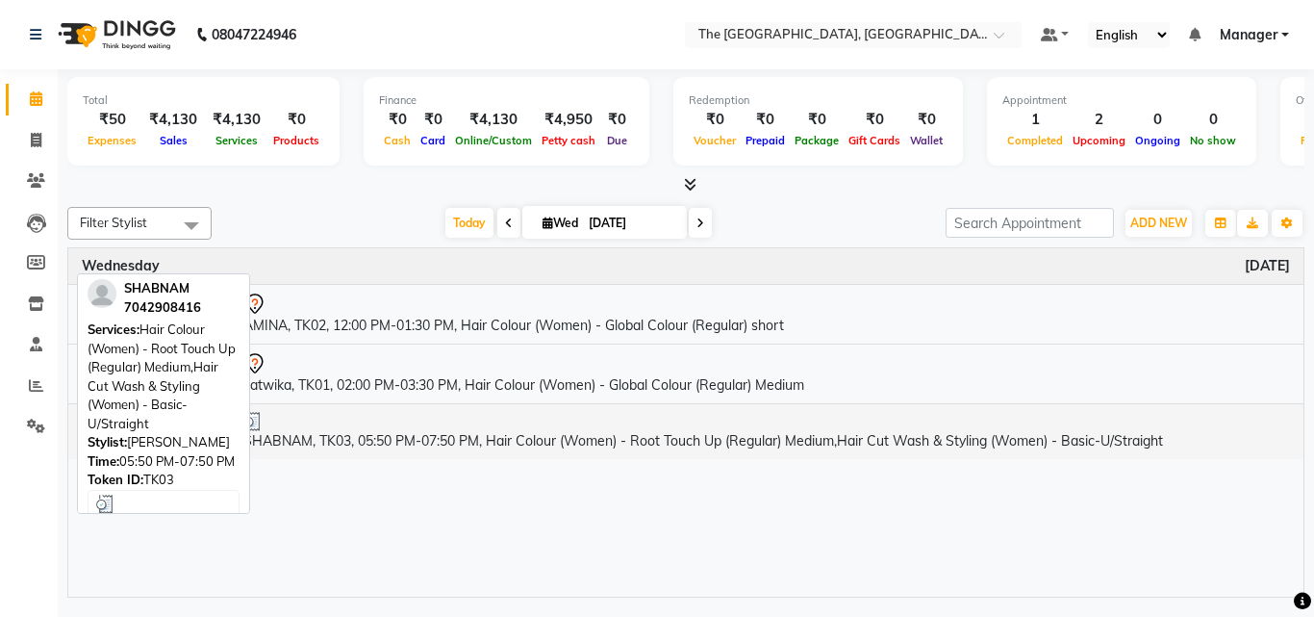
click at [593, 433] on td "SHABNAM, TK03, 05:50 PM-07:50 PM, Hair Colour (Women) - Root Touch Up (Regular)…" at bounding box center [766, 431] width 1073 height 56
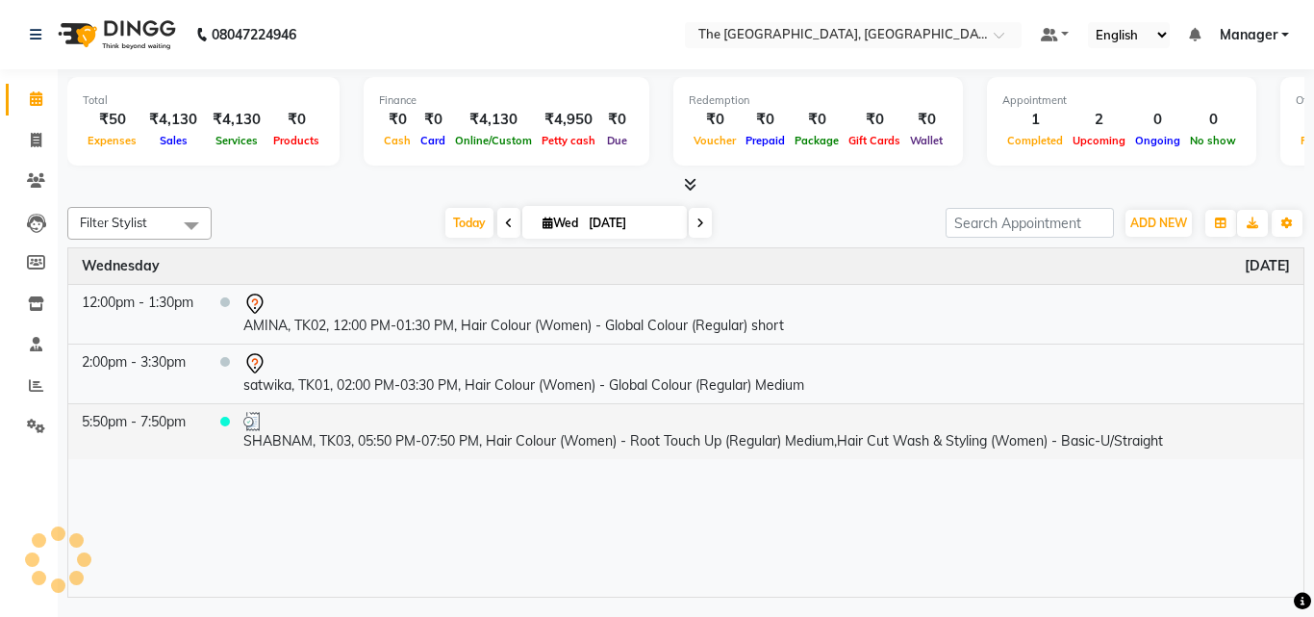
select select "3"
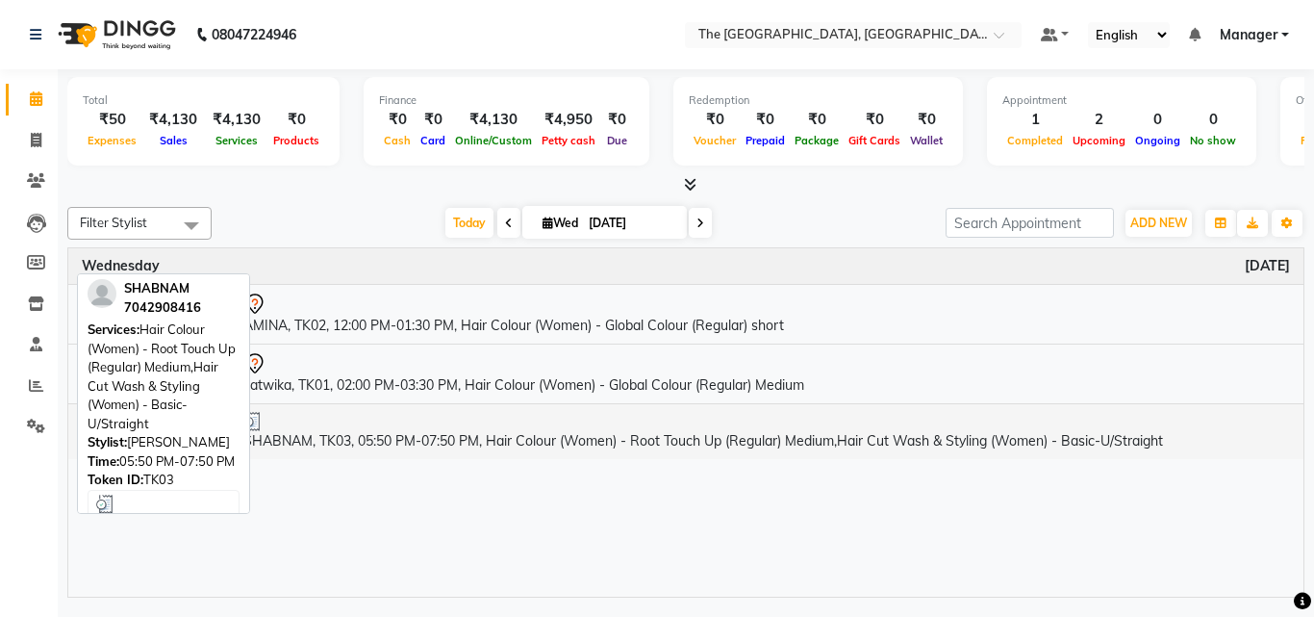
click at [765, 426] on div at bounding box center [766, 421] width 1047 height 19
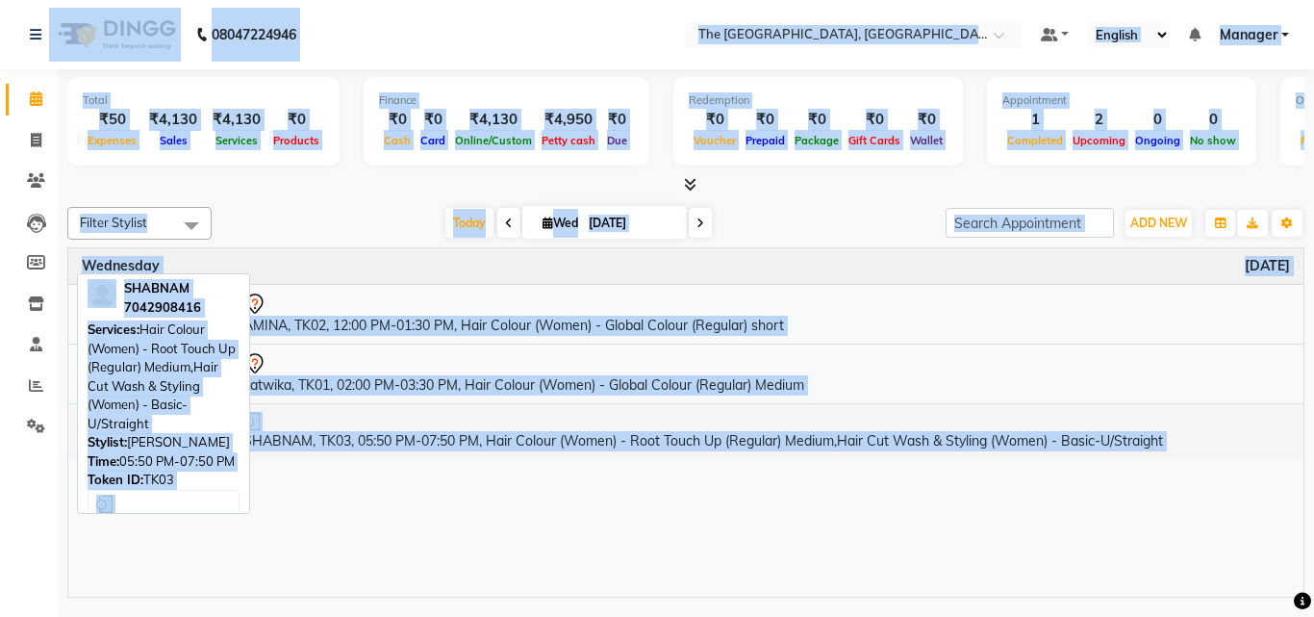
select select "3"
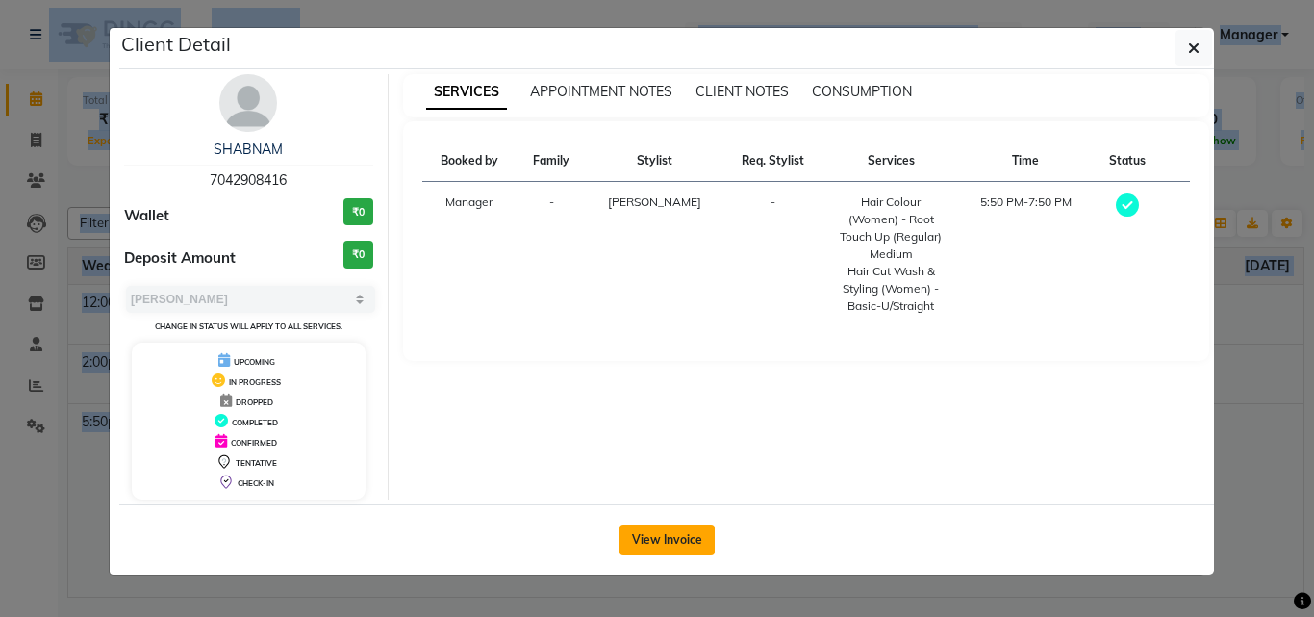
click at [665, 537] on button "View Invoice" at bounding box center [666, 539] width 95 height 31
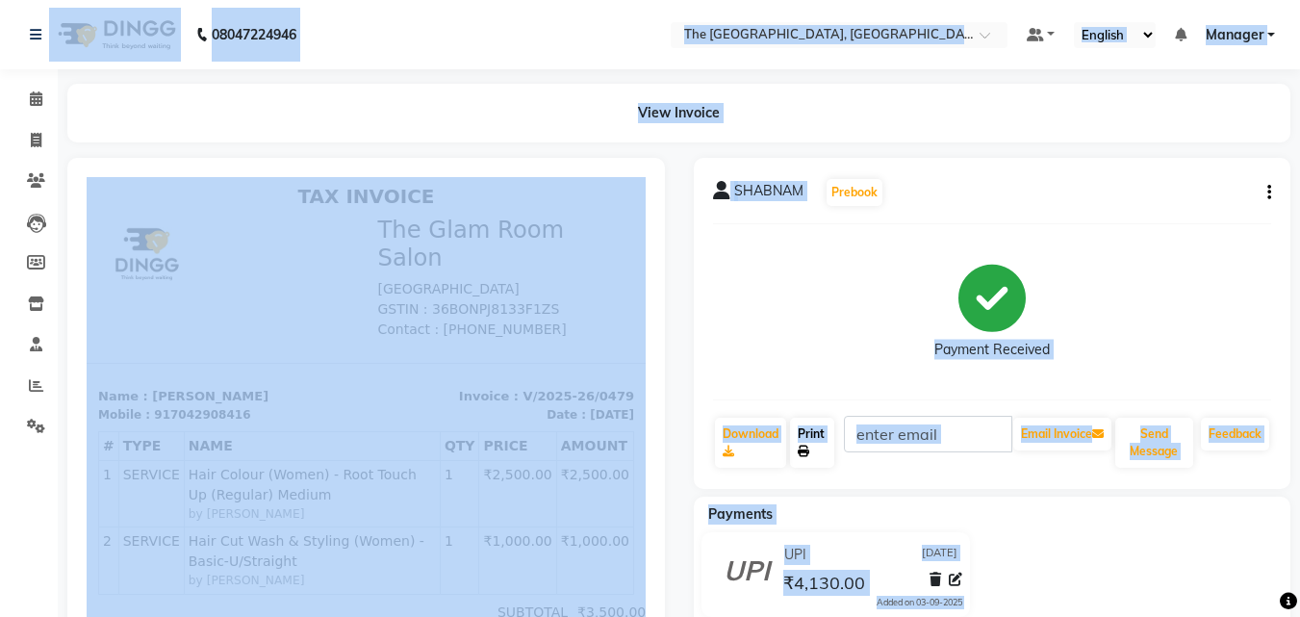
click at [806, 456] on icon at bounding box center [803, 451] width 12 height 12
click at [31, 88] on span at bounding box center [36, 99] width 34 height 22
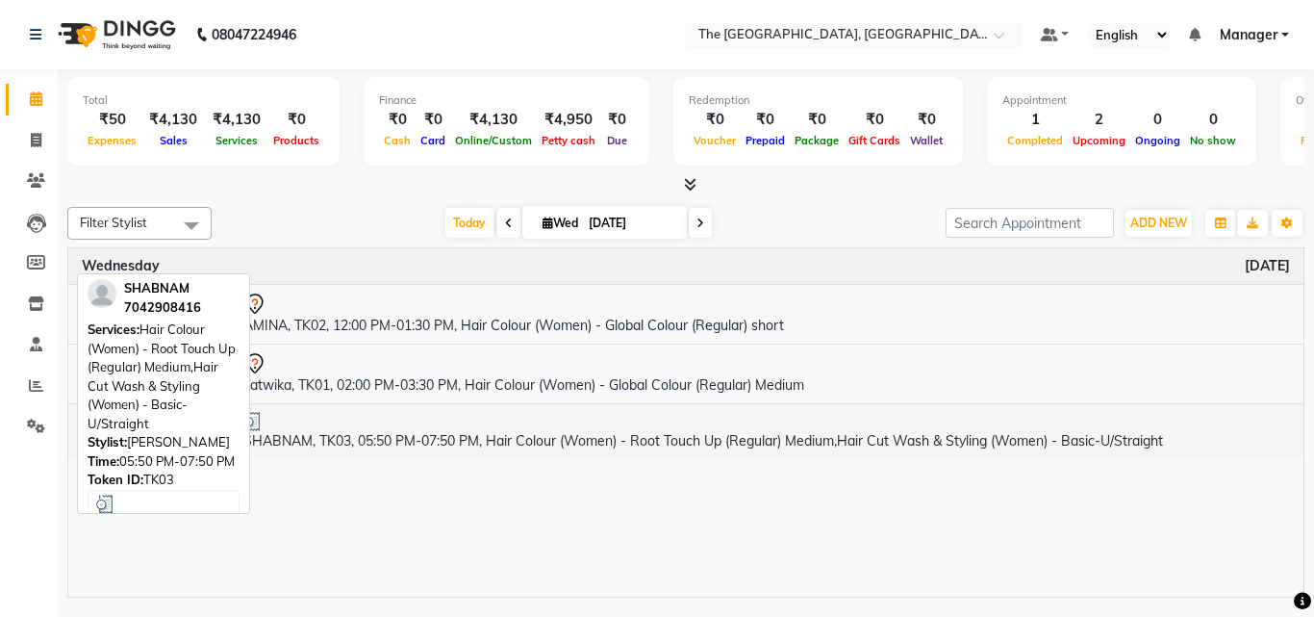
click at [326, 442] on td "SHABNAM, TK03, 05:50 PM-07:50 PM, Hair Colour (Women) - Root Touch Up (Regular)…" at bounding box center [766, 431] width 1073 height 56
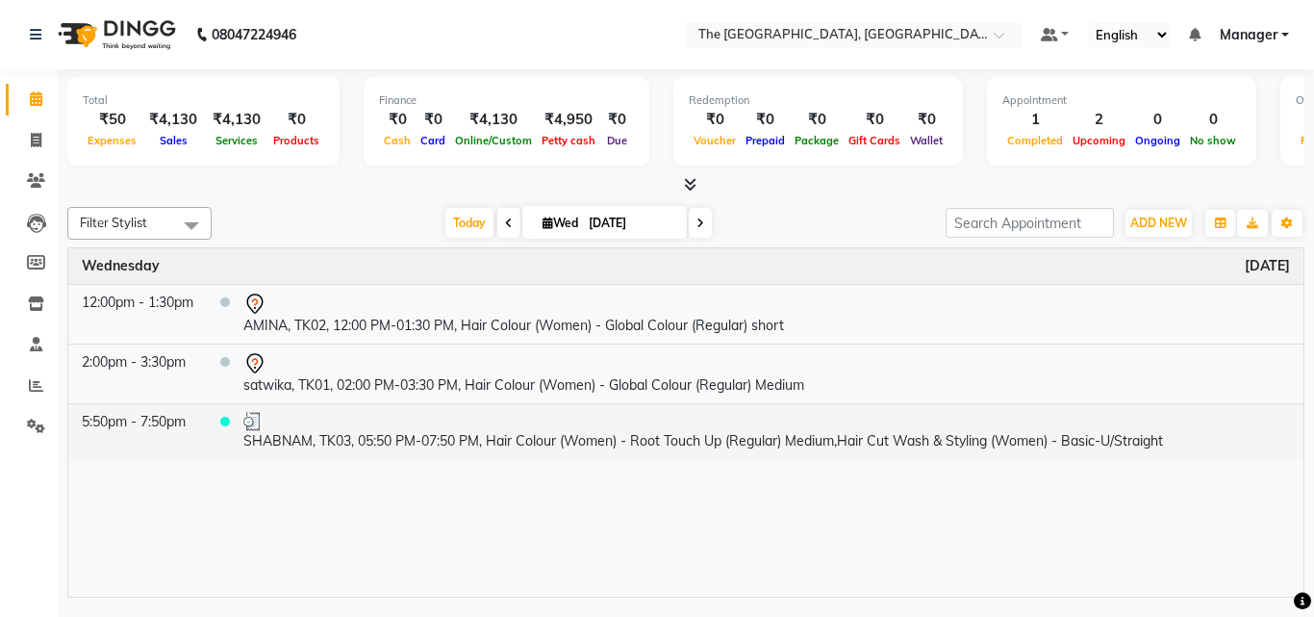
select select "3"
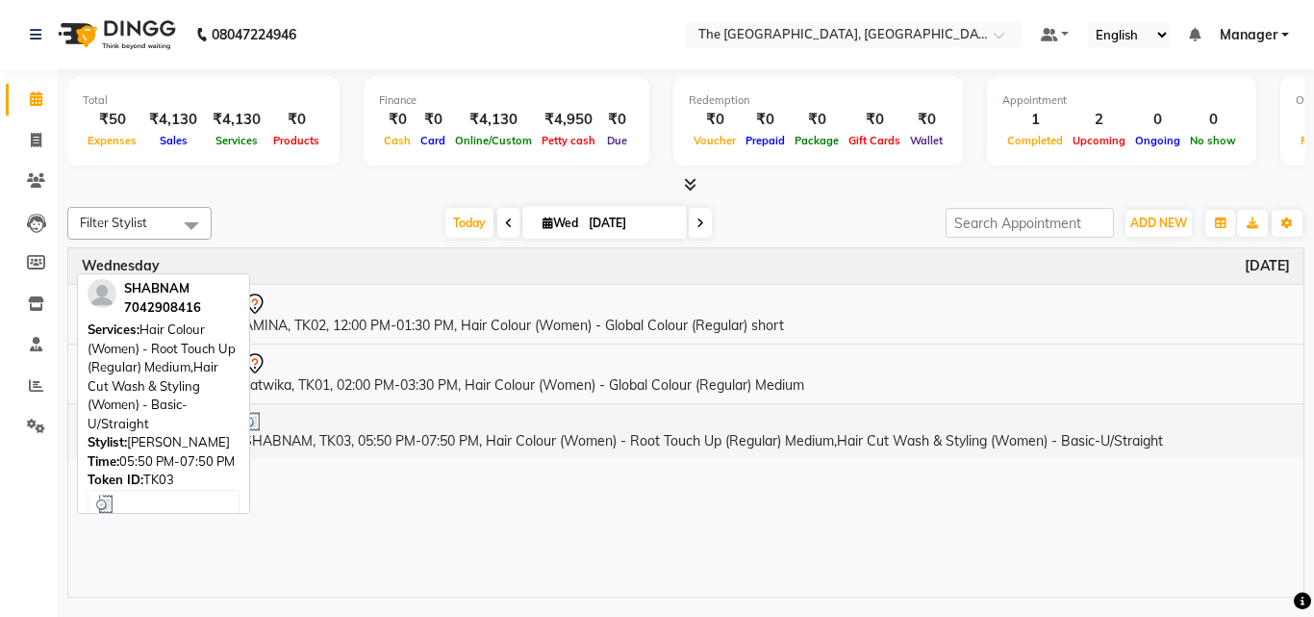
click at [359, 420] on div at bounding box center [766, 421] width 1047 height 19
select select "3"
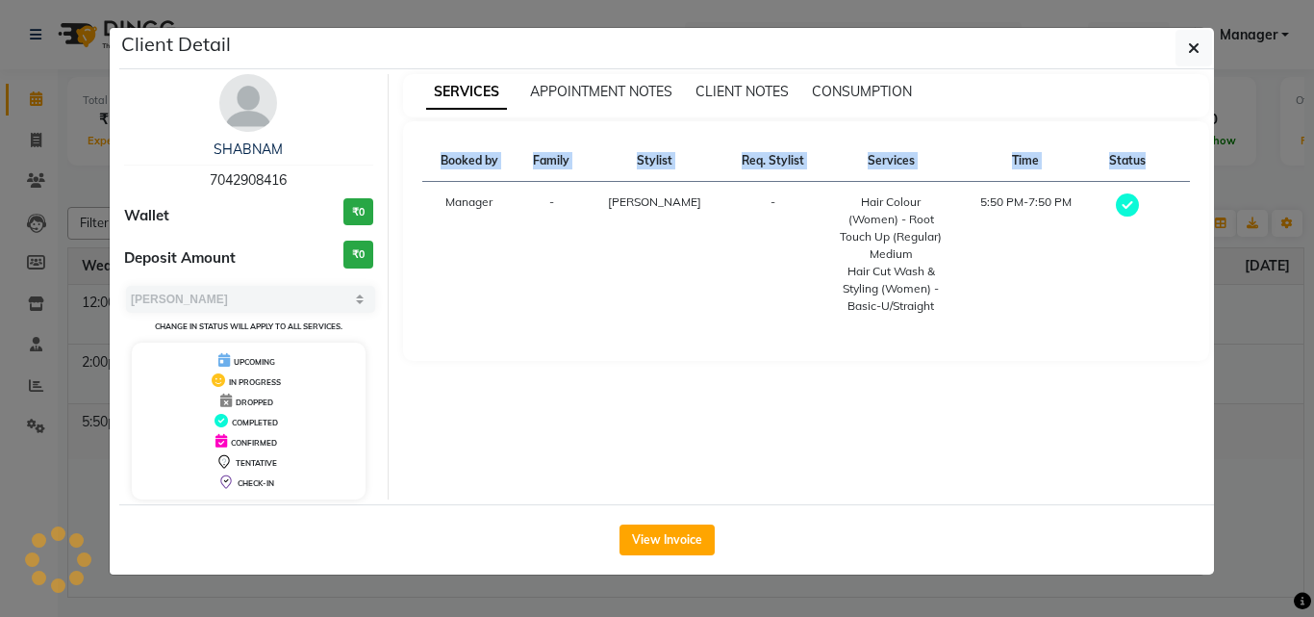
click at [359, 420] on div "UPCOMING IN PROGRESS DROPPED COMPLETED CONFIRMED TENTATIVE CHECK-IN" at bounding box center [249, 420] width 234 height 157
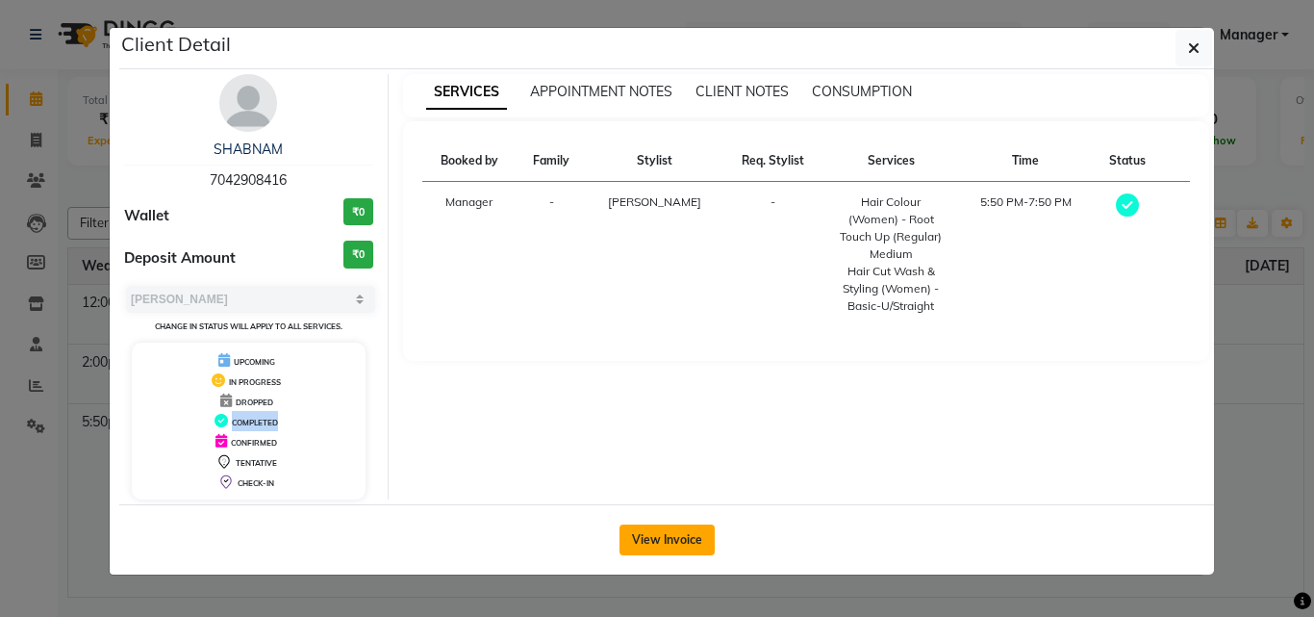
click at [638, 525] on button "View Invoice" at bounding box center [666, 539] width 95 height 31
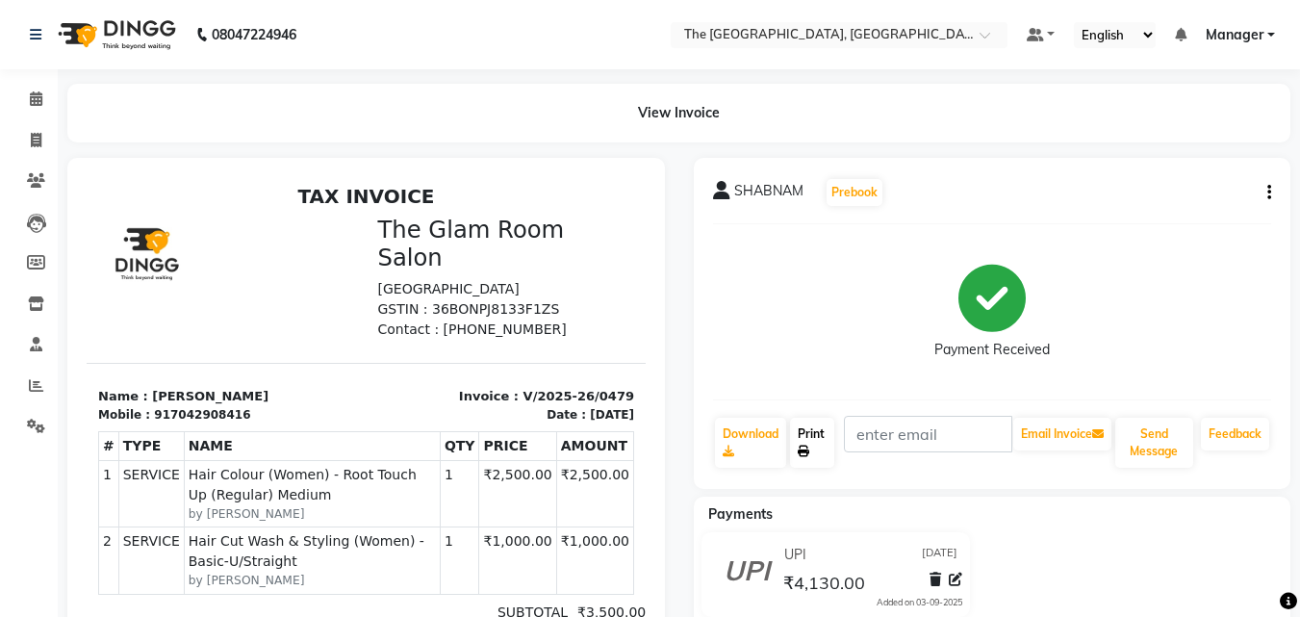
click at [803, 435] on link "Print" at bounding box center [812, 442] width 44 height 50
click at [39, 99] on icon at bounding box center [36, 98] width 13 height 14
